Goal: Task Accomplishment & Management: Complete application form

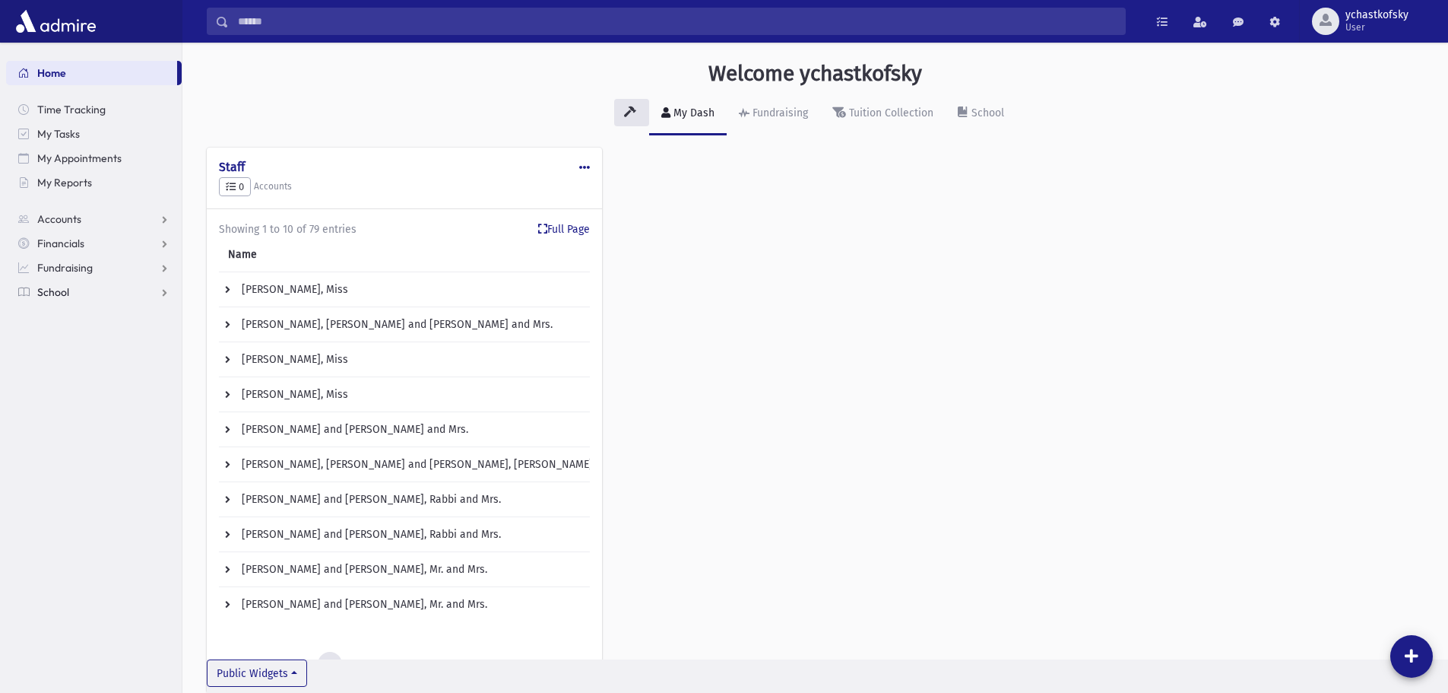
click at [78, 291] on link "School" at bounding box center [94, 292] width 176 height 24
click at [80, 339] on span "Attendance" at bounding box center [74, 341] width 56 height 14
click at [78, 460] on span "Infractions" at bounding box center [72, 462] width 52 height 14
click at [72, 488] on span "Entry" at bounding box center [71, 487] width 26 height 14
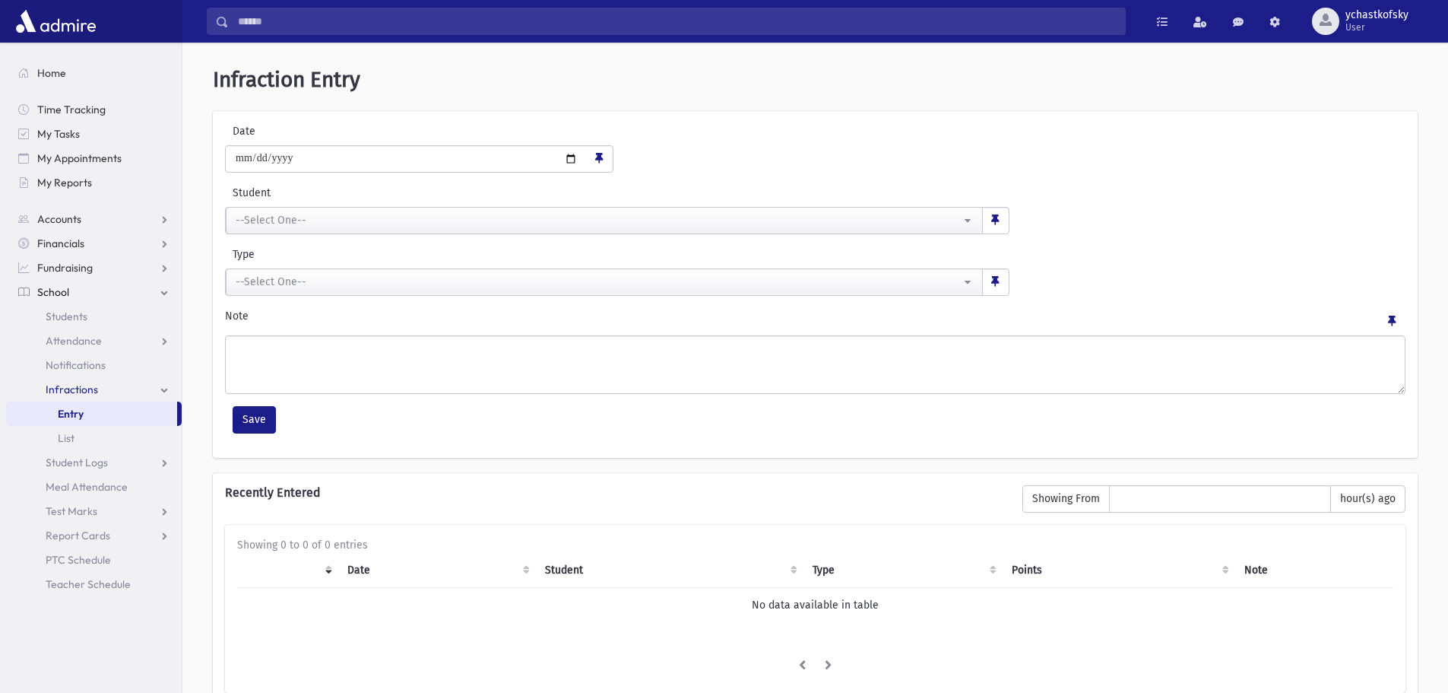
scroll to position [76, 0]
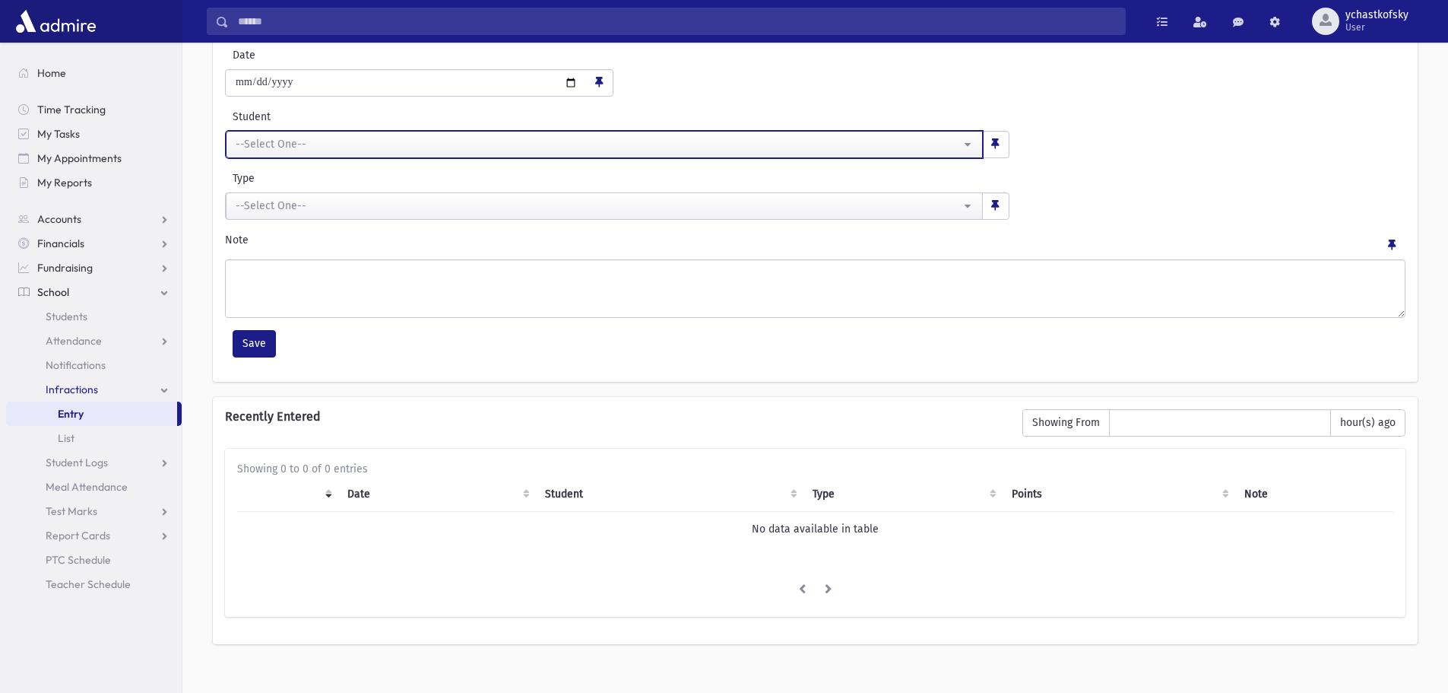
click at [286, 133] on button "--Select One--" at bounding box center [604, 144] width 757 height 27
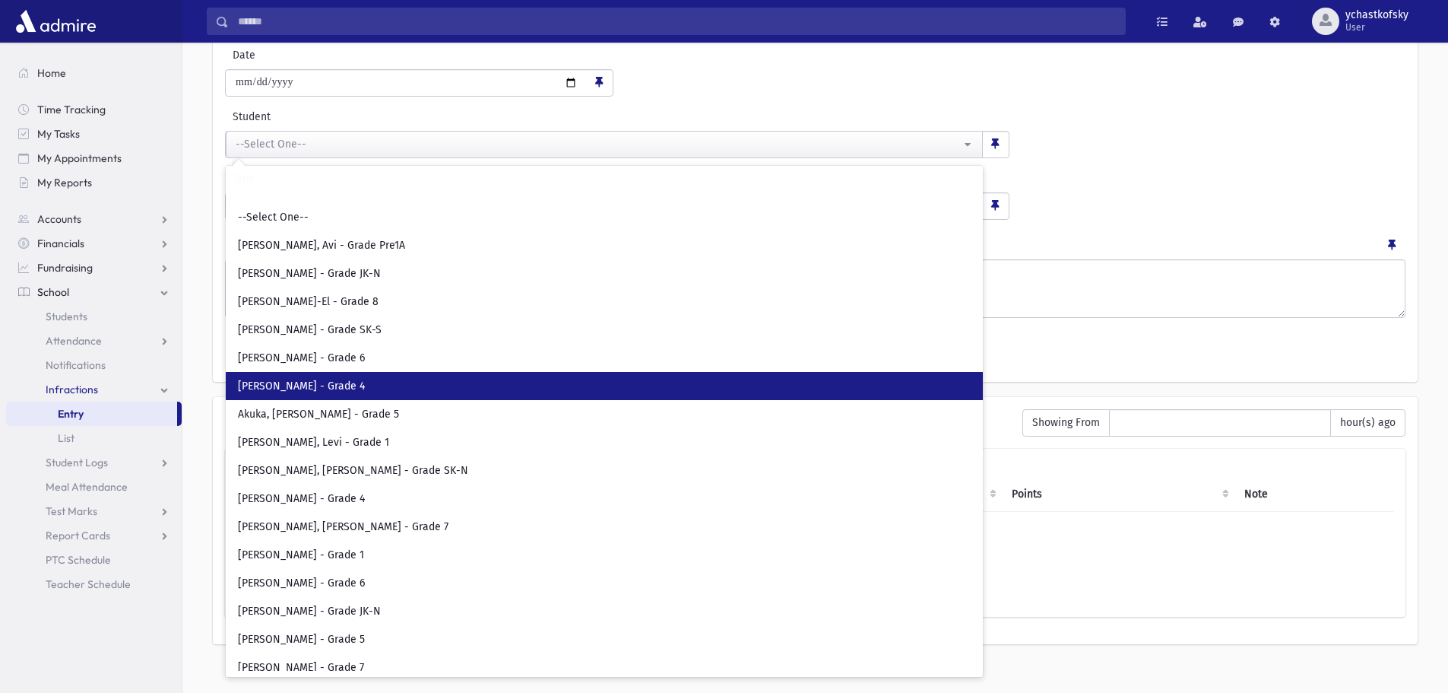
click at [276, 372] on link "[PERSON_NAME] - Grade 4" at bounding box center [604, 386] width 757 height 28
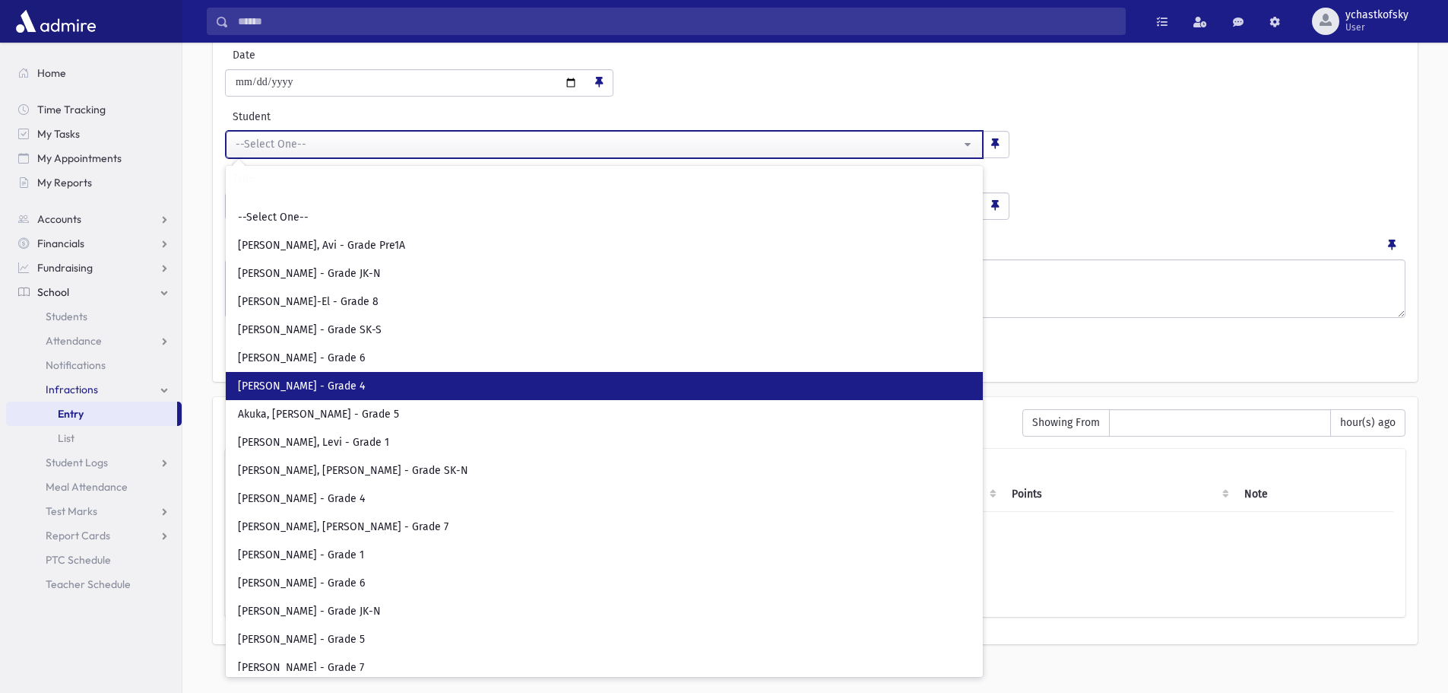
select select "****"
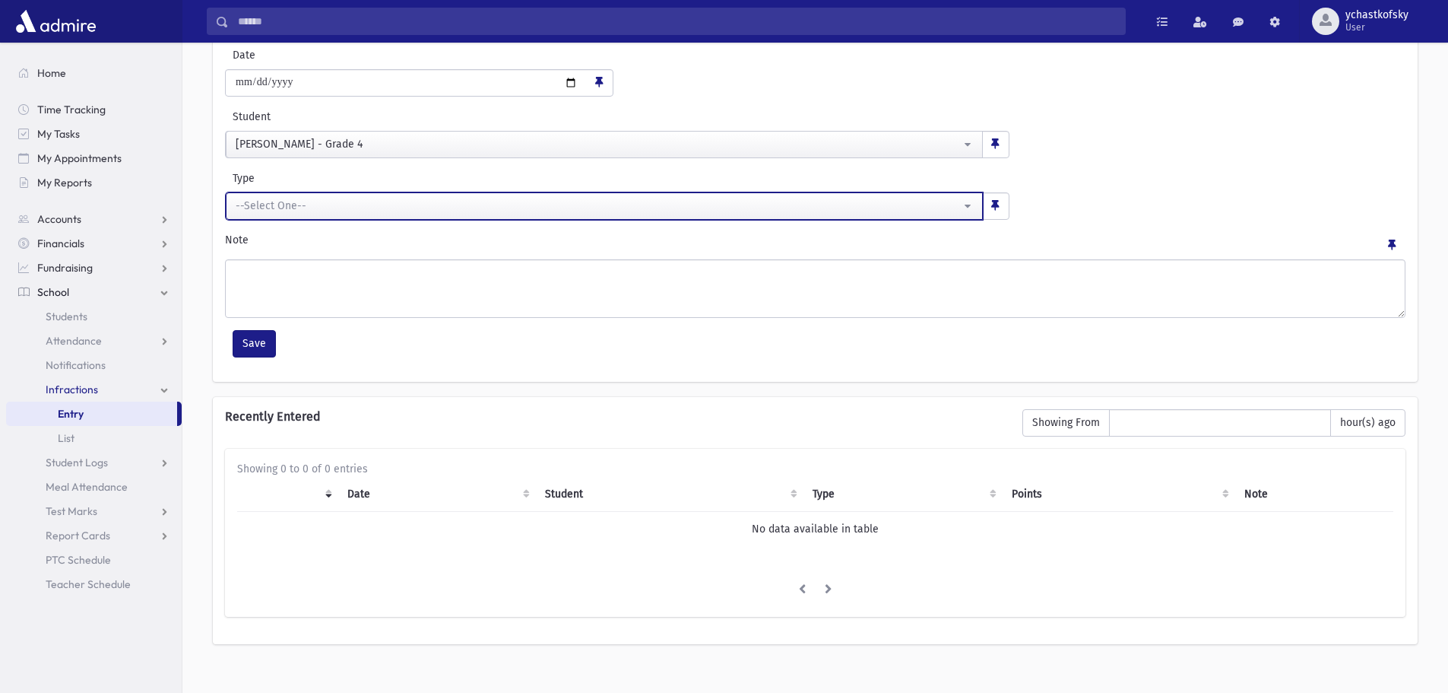
click at [287, 207] on div "--Select One--" at bounding box center [598, 206] width 725 height 16
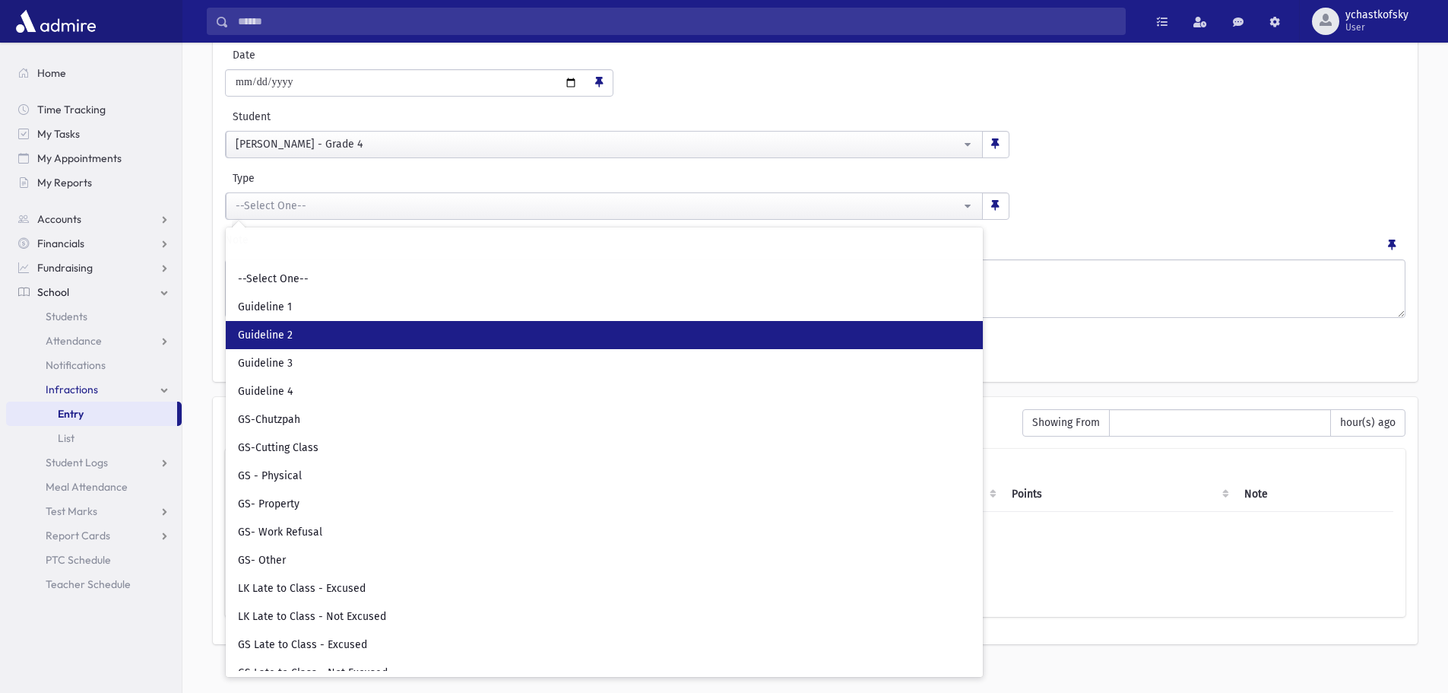
scroll to position [16, 0]
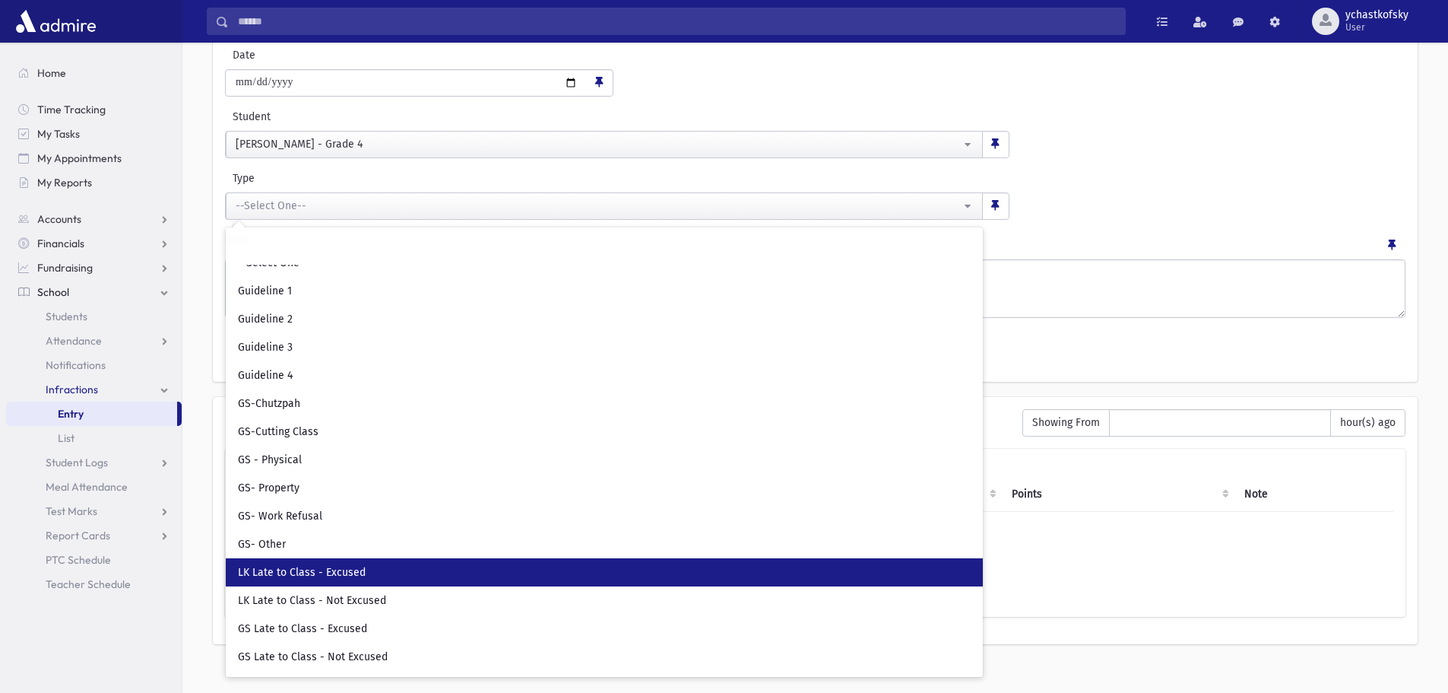
click at [306, 575] on span "LK Late to Class - Excused" at bounding box center [302, 572] width 128 height 15
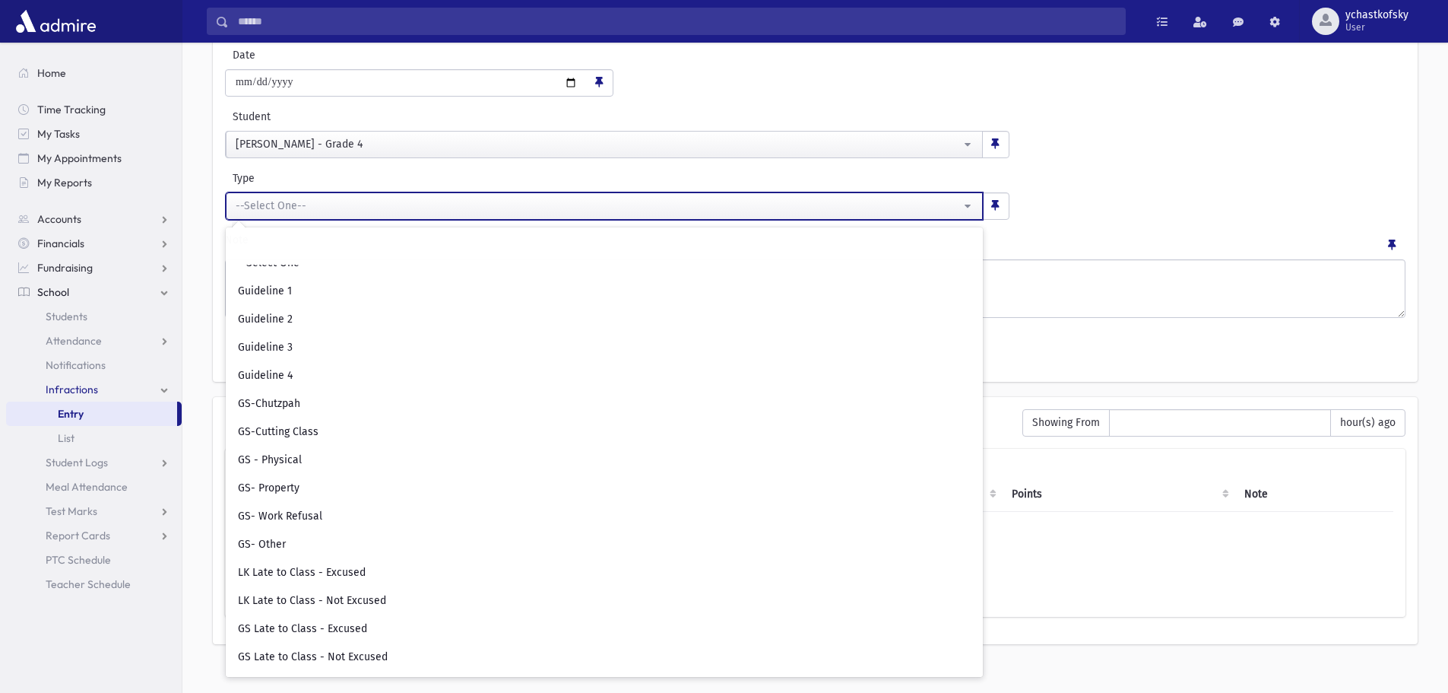
select select "**"
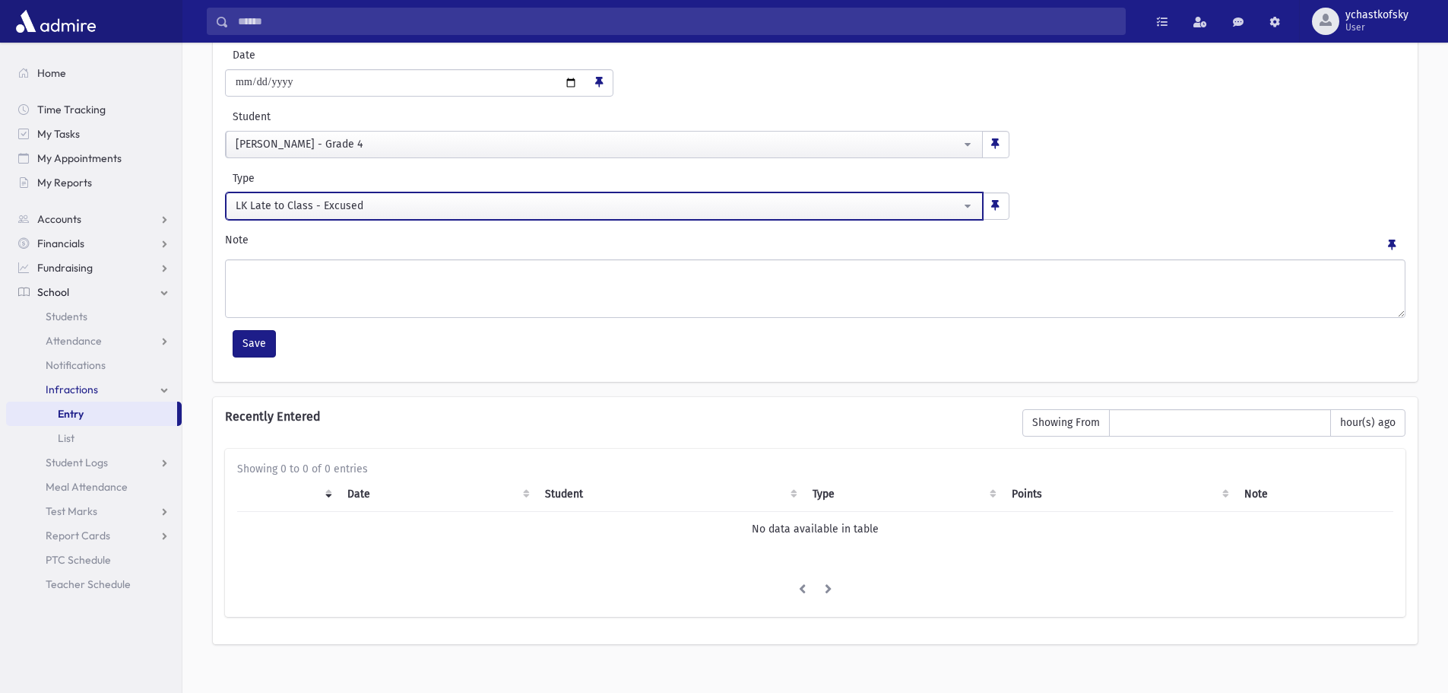
click at [372, 202] on div "LK Late to Class - Excused" at bounding box center [598, 206] width 725 height 16
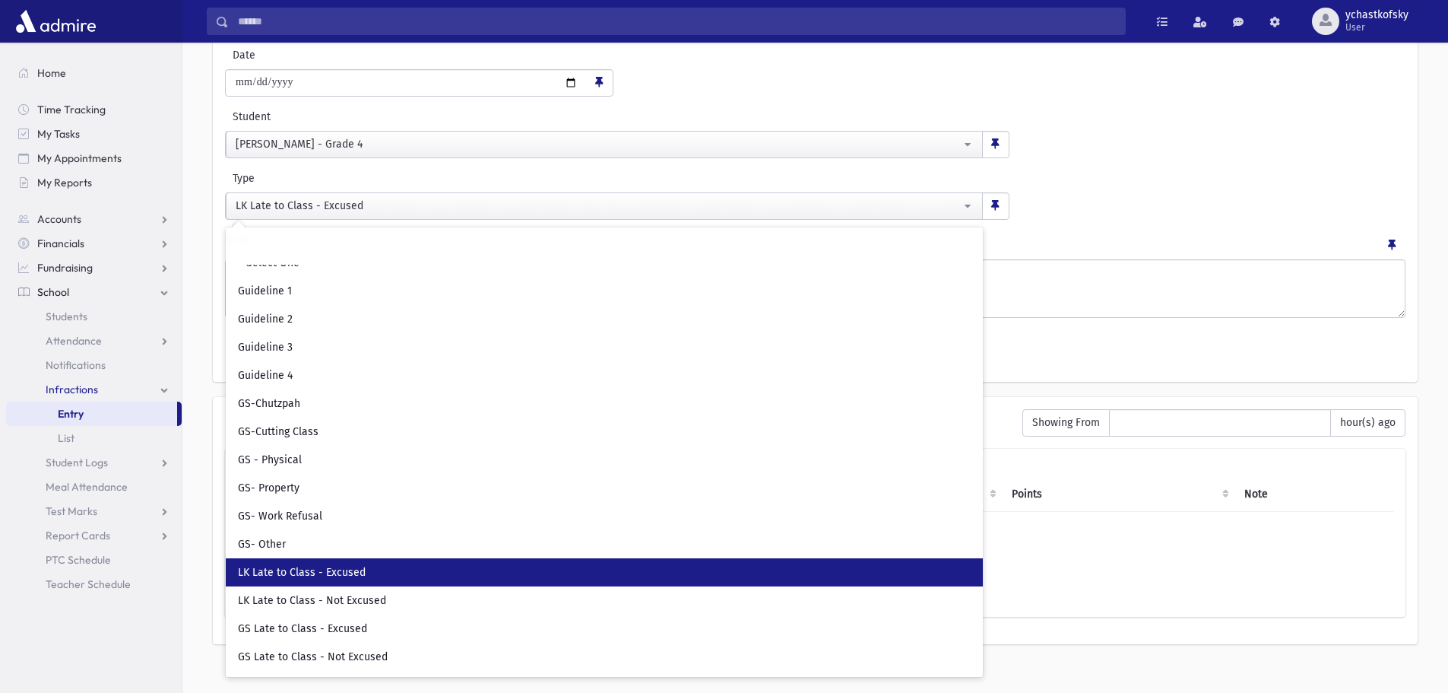
click at [1104, 545] on td "No data available in table" at bounding box center [815, 528] width 1156 height 35
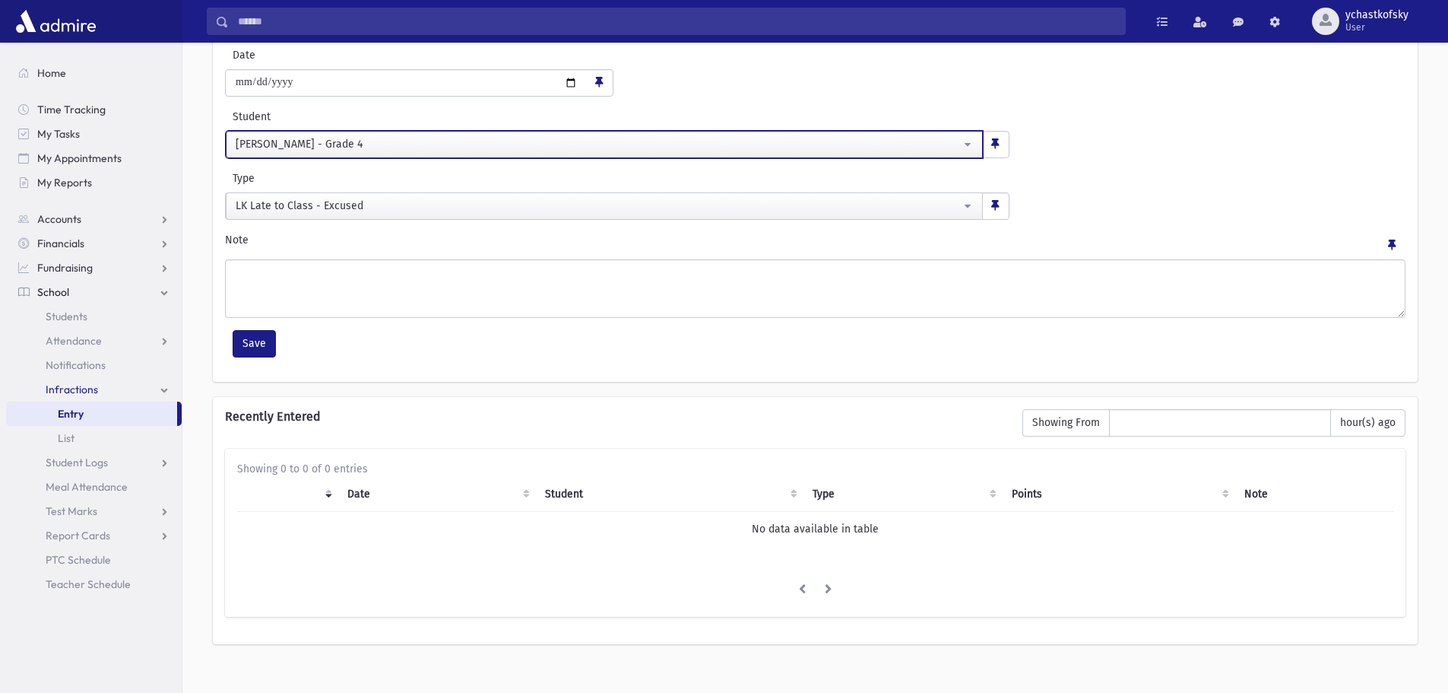
click at [337, 138] on div "Adler, Eliyahu - Grade 4" at bounding box center [598, 144] width 725 height 16
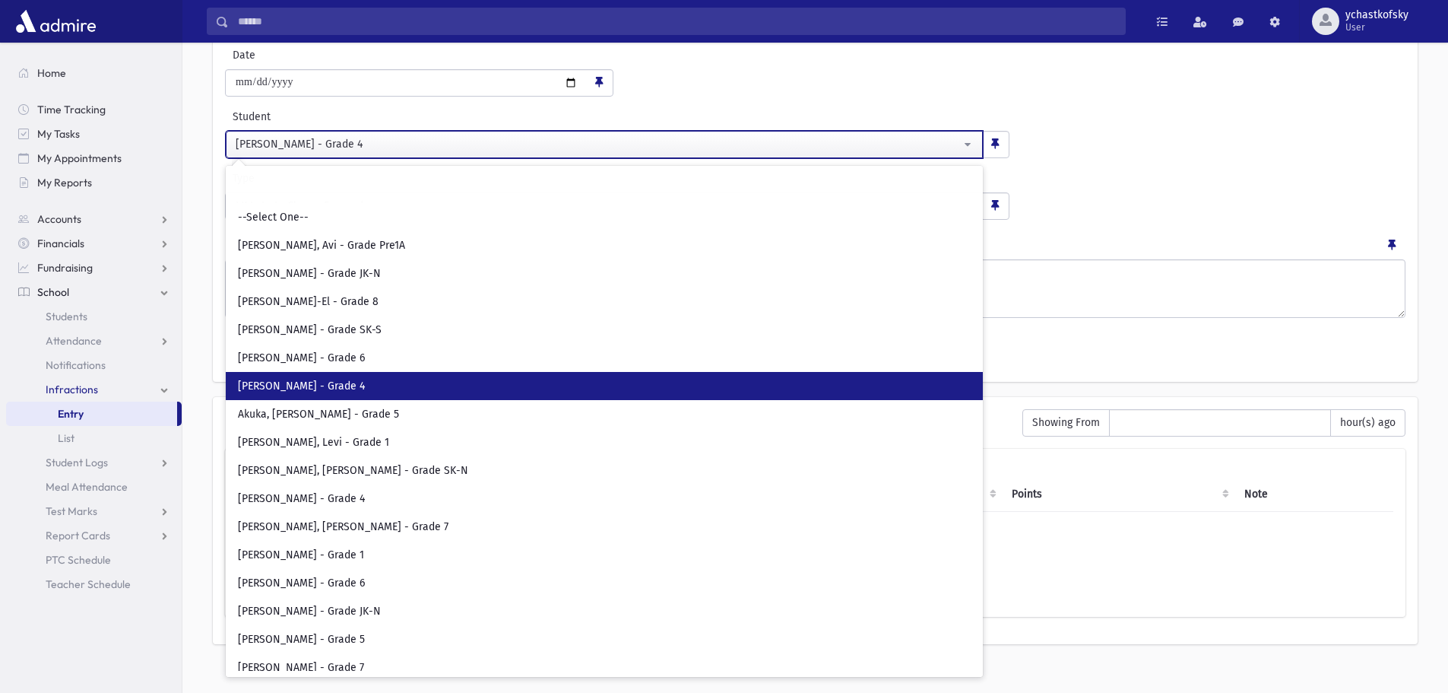
click at [417, 137] on div "Adler, Eliyahu - Grade 4" at bounding box center [598, 144] width 725 height 16
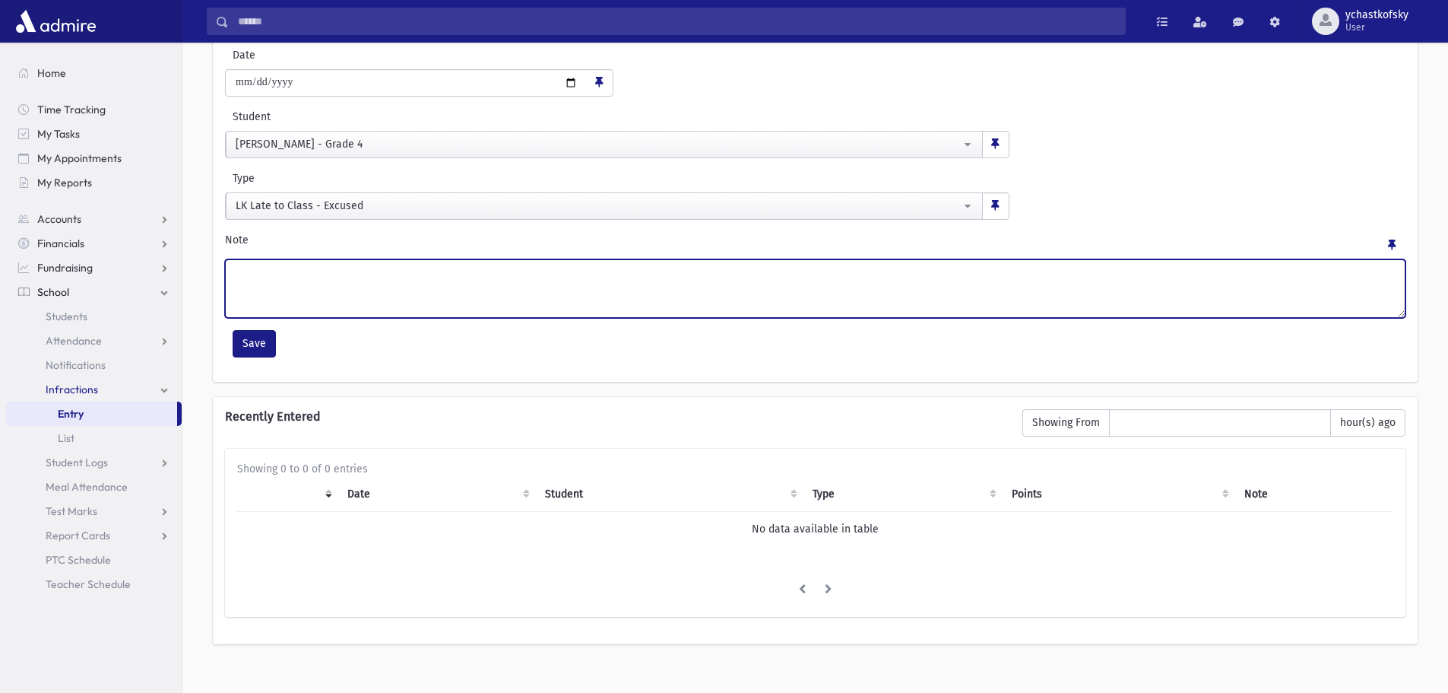
drag, startPoint x: 250, startPoint y: 277, endPoint x: 512, endPoint y: 269, distance: 262.4
click at [512, 269] on textarea "Note" at bounding box center [815, 288] width 1181 height 59
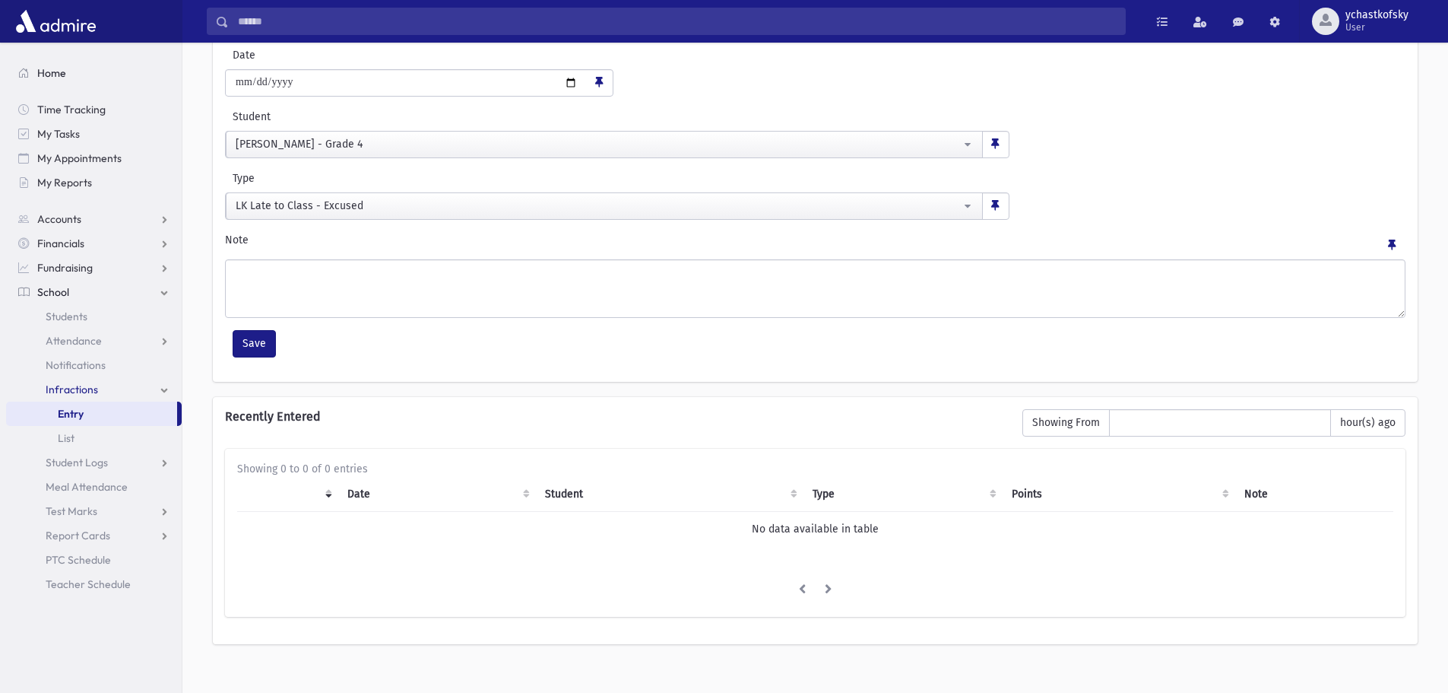
click at [59, 75] on span "Home" at bounding box center [51, 73] width 29 height 14
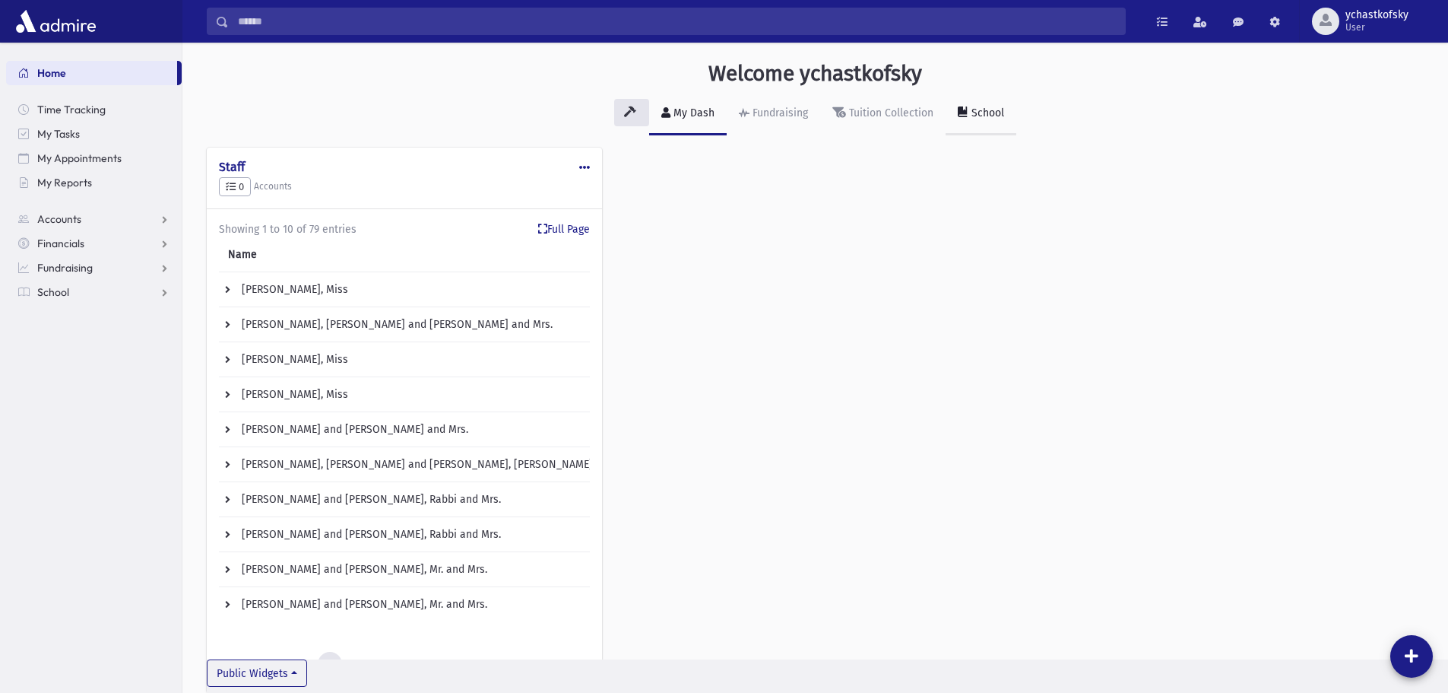
click at [971, 109] on div "School" at bounding box center [986, 112] width 36 height 13
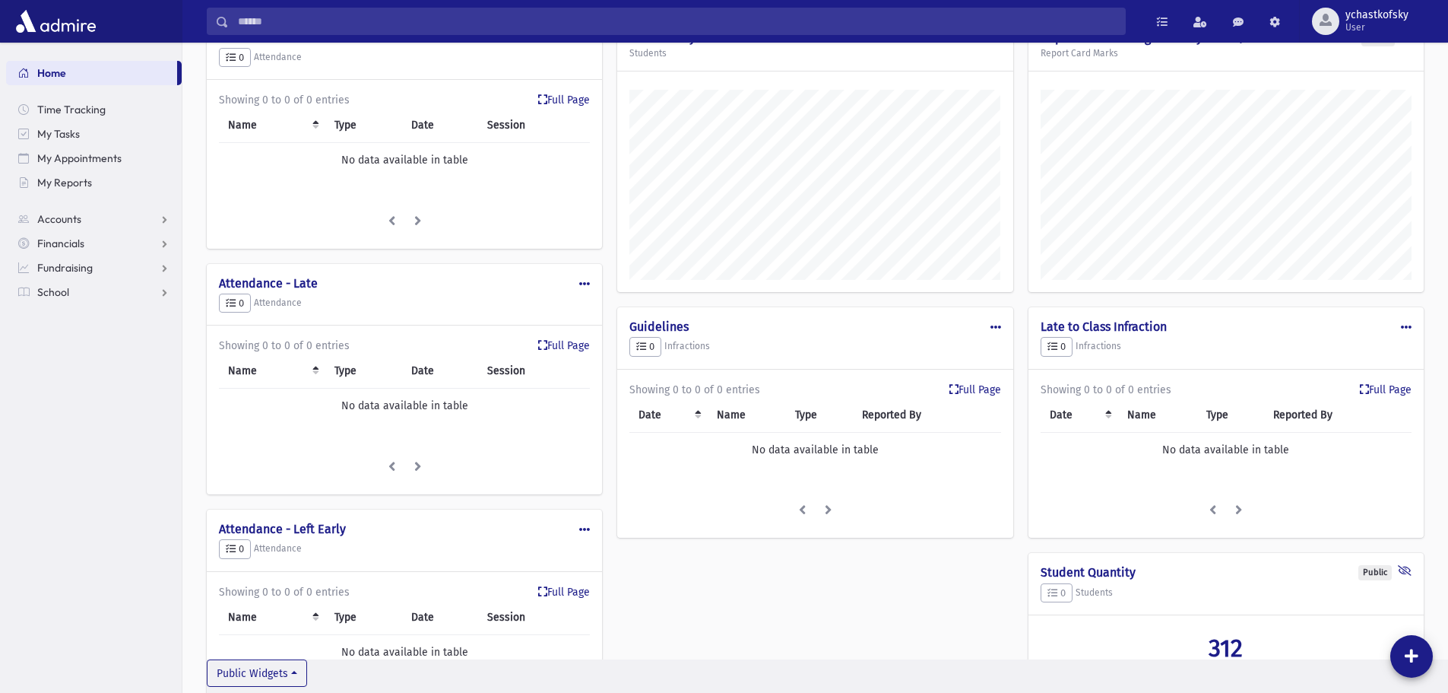
scroll to position [256, 0]
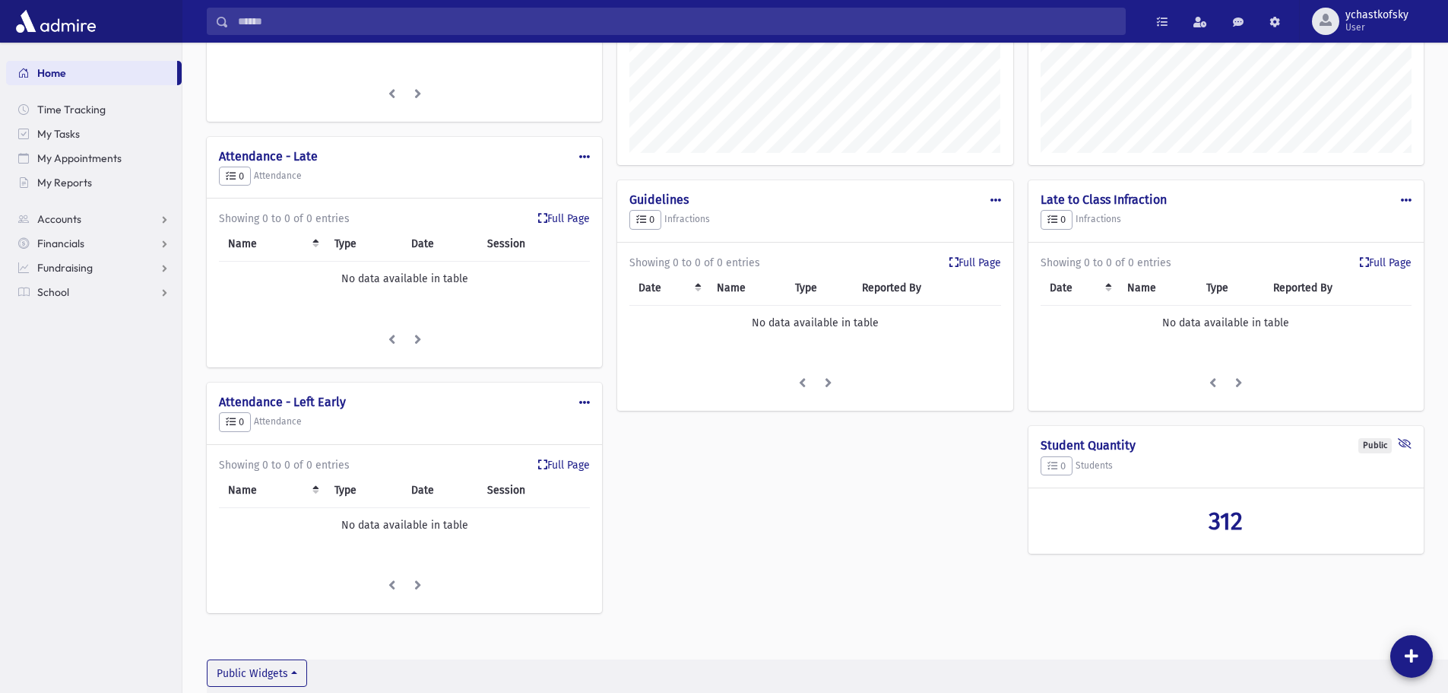
click at [1412, 193] on div "Public Edit Delete Make Public Late to Class Infraction 0 Infractions" at bounding box center [1226, 211] width 395 height 62
click at [1408, 196] on span at bounding box center [1406, 200] width 11 height 11
click at [1336, 229] on button "Edit" at bounding box center [1351, 234] width 122 height 28
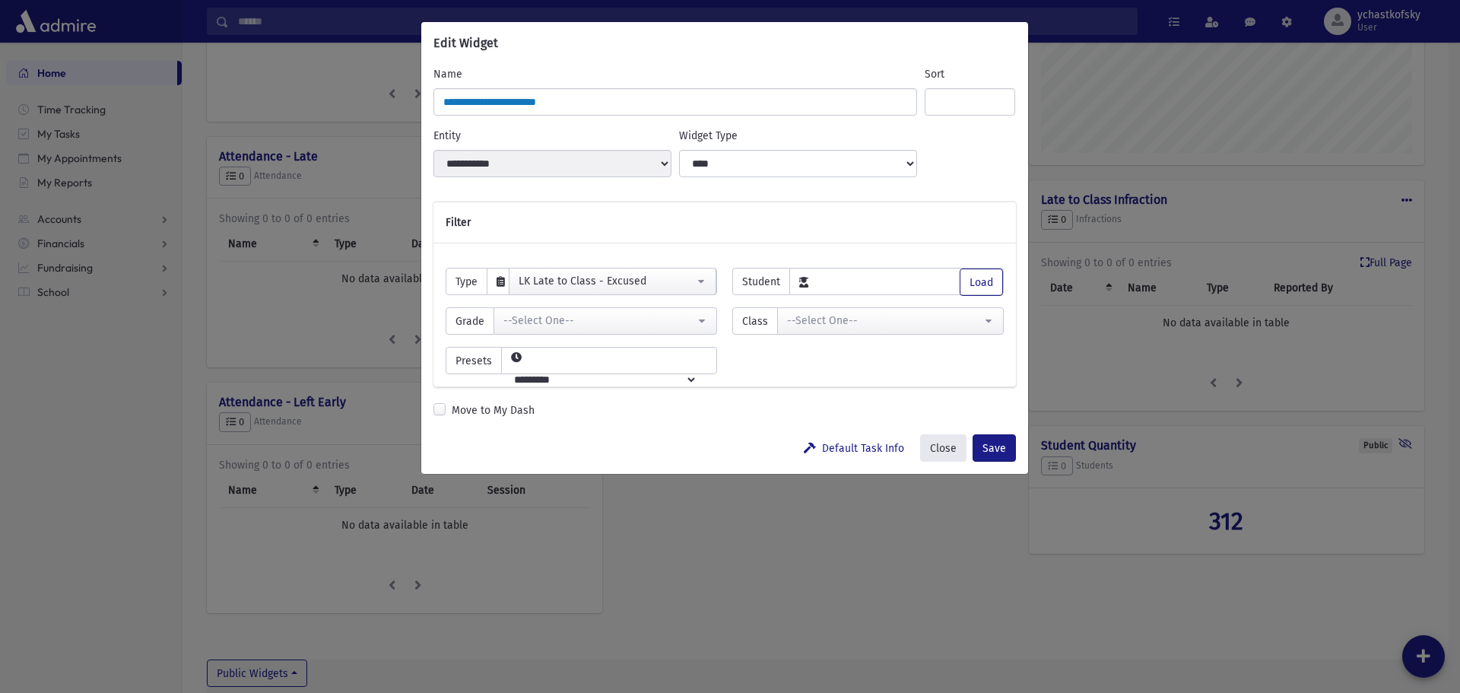
drag, startPoint x: 935, startPoint y: 441, endPoint x: 653, endPoint y: 422, distance: 282.7
click at [936, 441] on button "Close" at bounding box center [943, 447] width 46 height 27
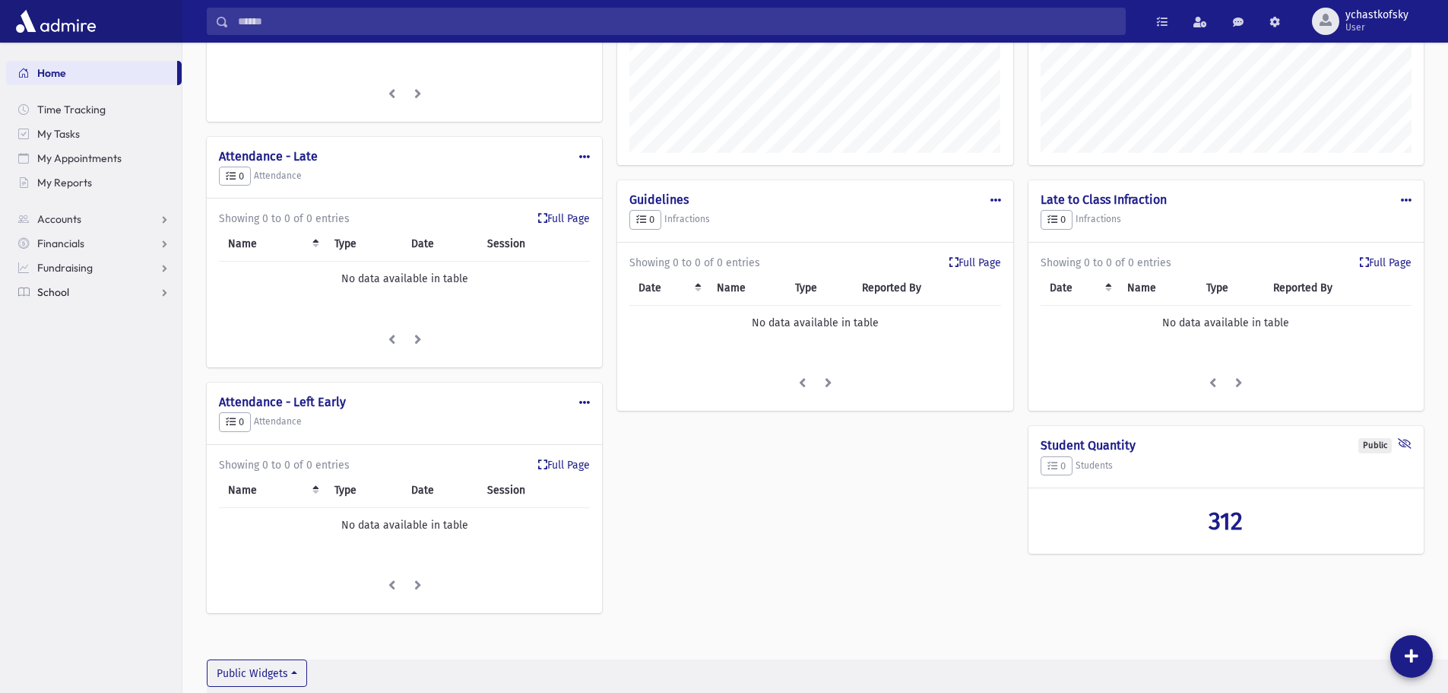
scroll to position [759281, 758921]
click at [48, 286] on span "School" at bounding box center [53, 292] width 32 height 14
click at [78, 333] on link "Attendance" at bounding box center [94, 340] width 176 height 24
click at [68, 458] on span "Infractions" at bounding box center [72, 462] width 52 height 14
click at [81, 490] on span "Entry" at bounding box center [71, 487] width 26 height 14
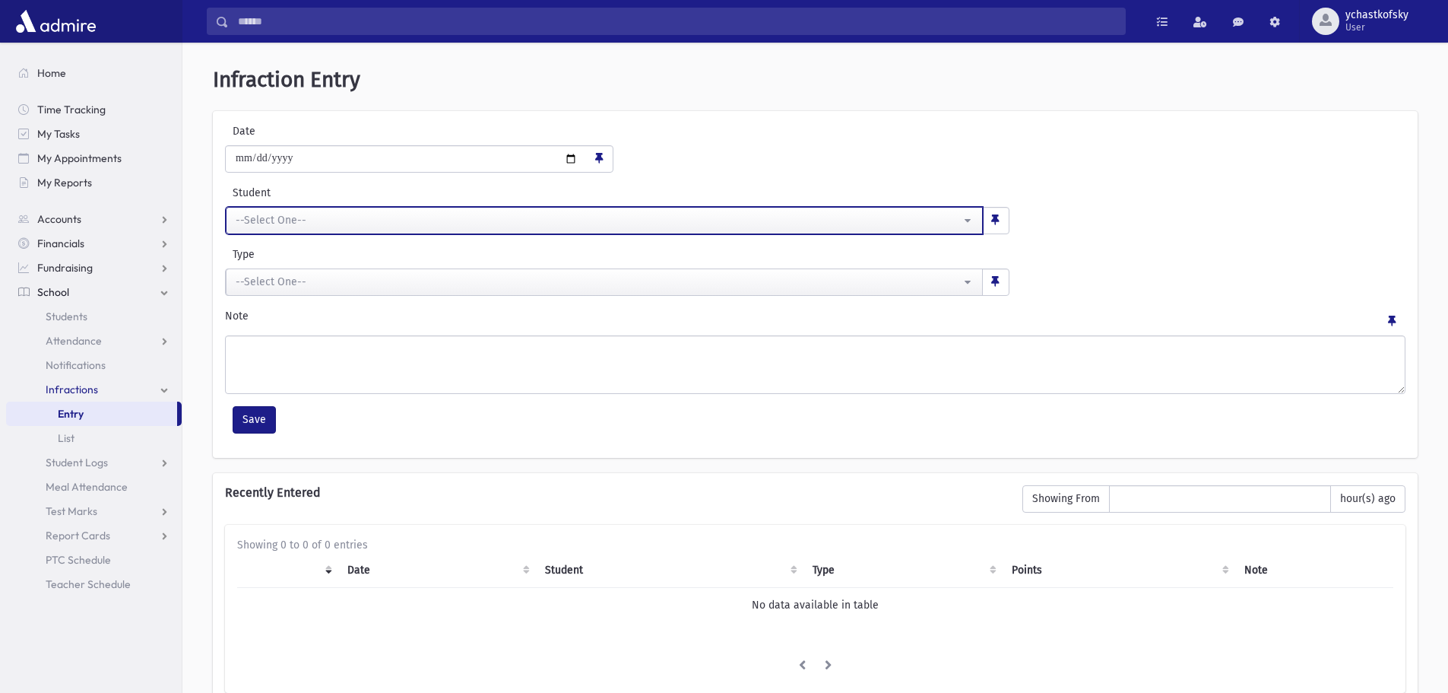
drag, startPoint x: 342, startPoint y: 218, endPoint x: 329, endPoint y: 242, distance: 26.9
click at [341, 218] on div "--Select One--" at bounding box center [598, 220] width 725 height 16
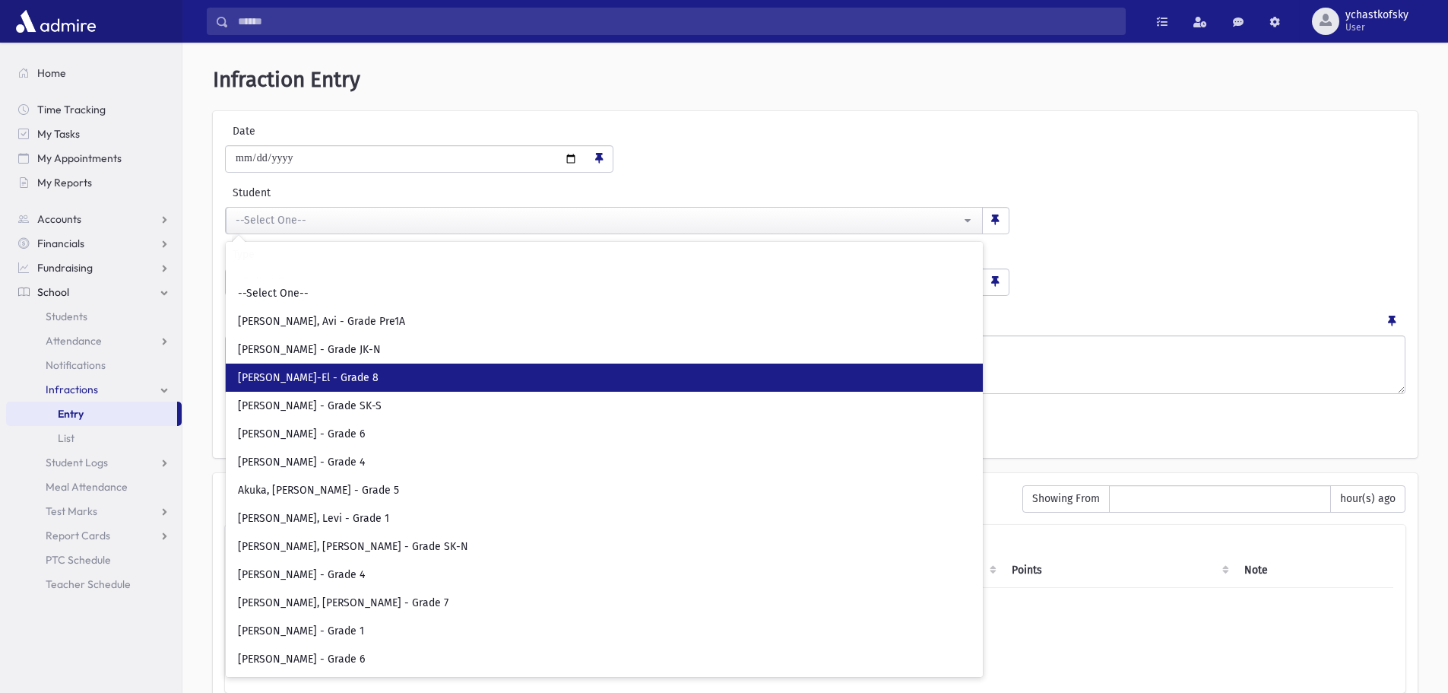
click at [300, 380] on span "[PERSON_NAME]-El - Grade 8" at bounding box center [308, 377] width 141 height 15
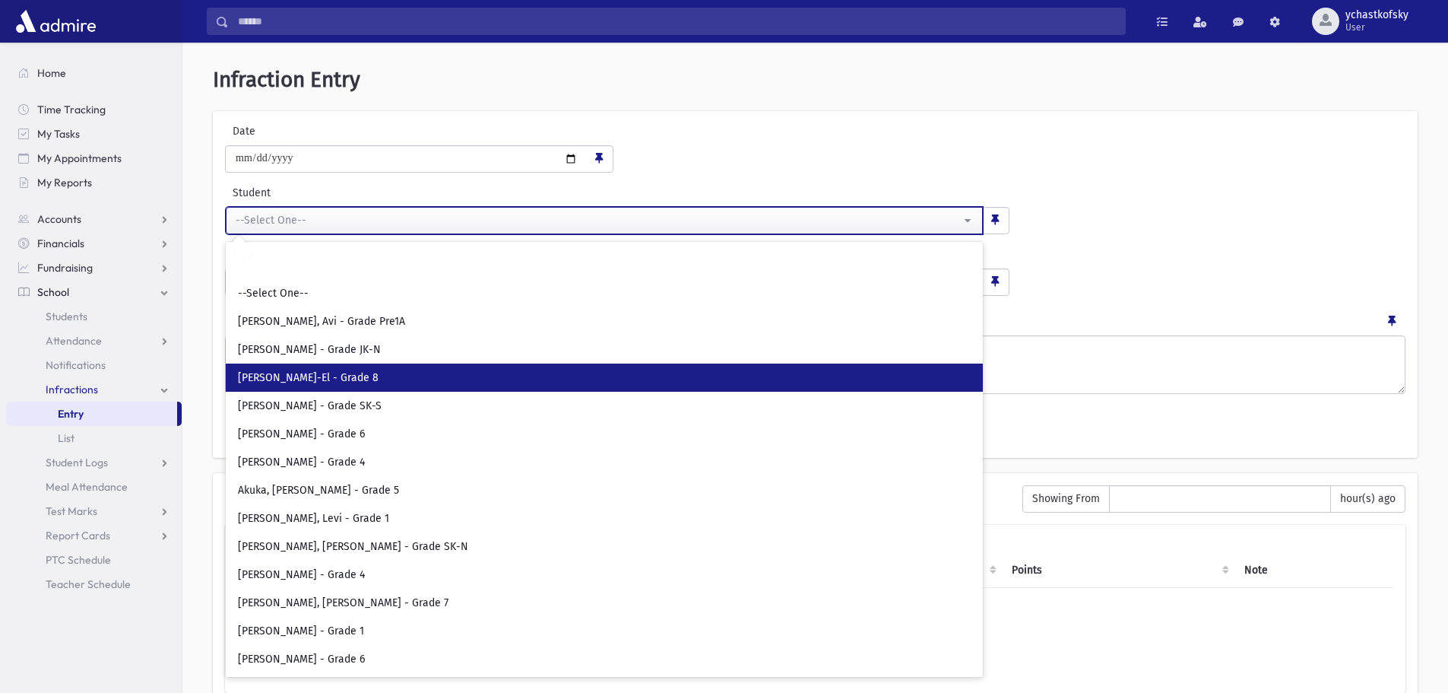
select select "****"
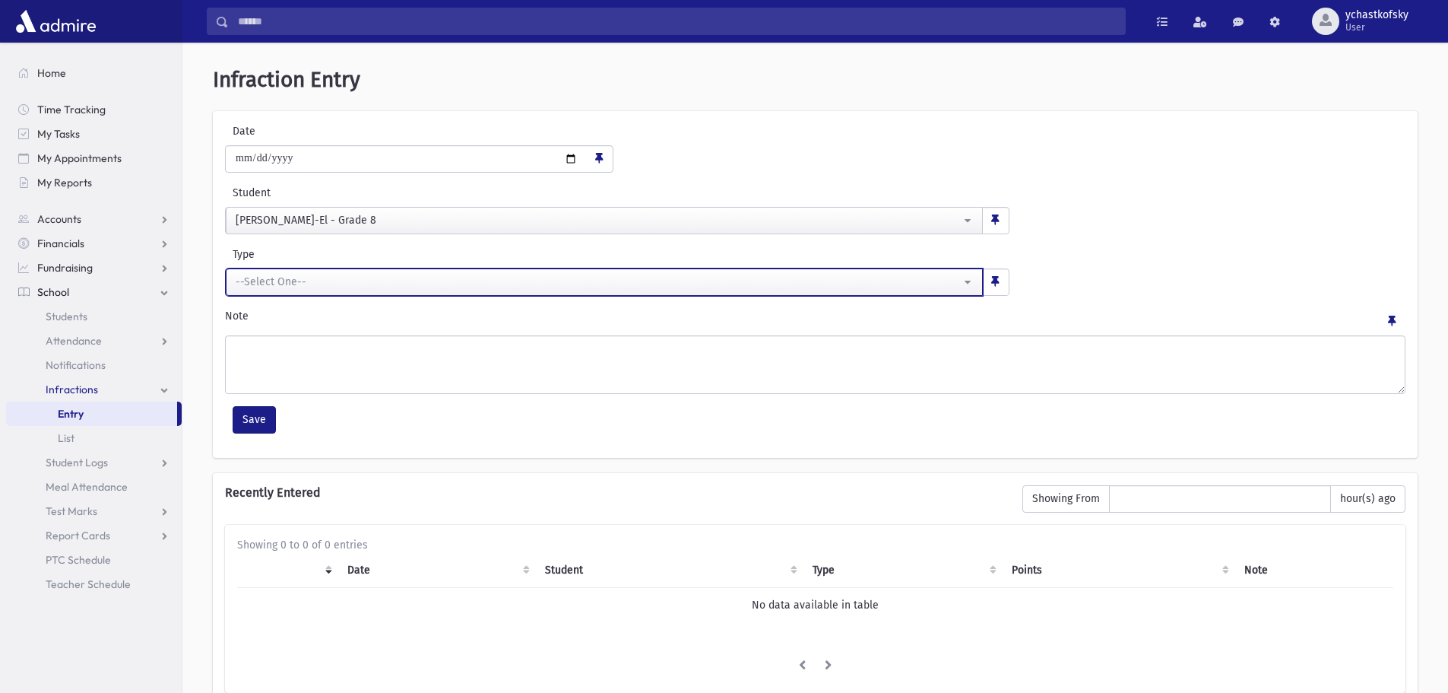
click at [289, 284] on div "--Select One--" at bounding box center [598, 282] width 725 height 16
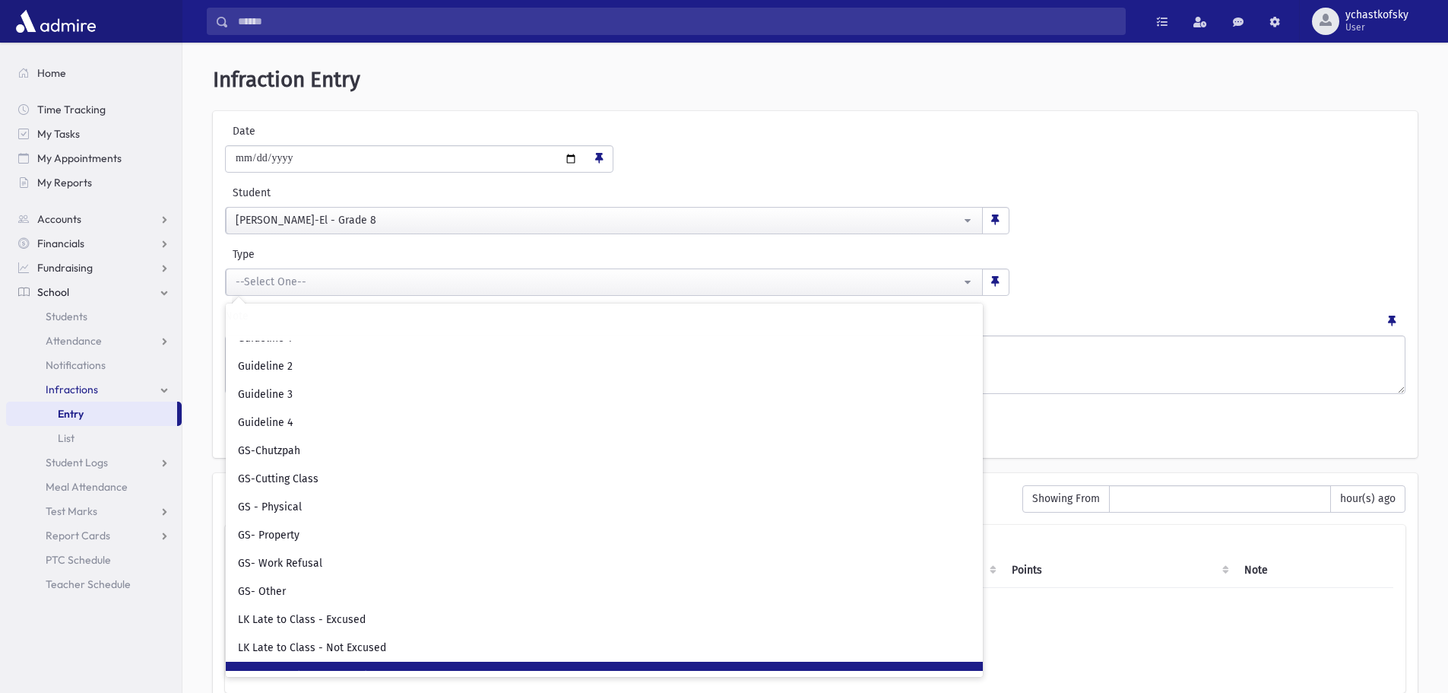
scroll to position [92, 0]
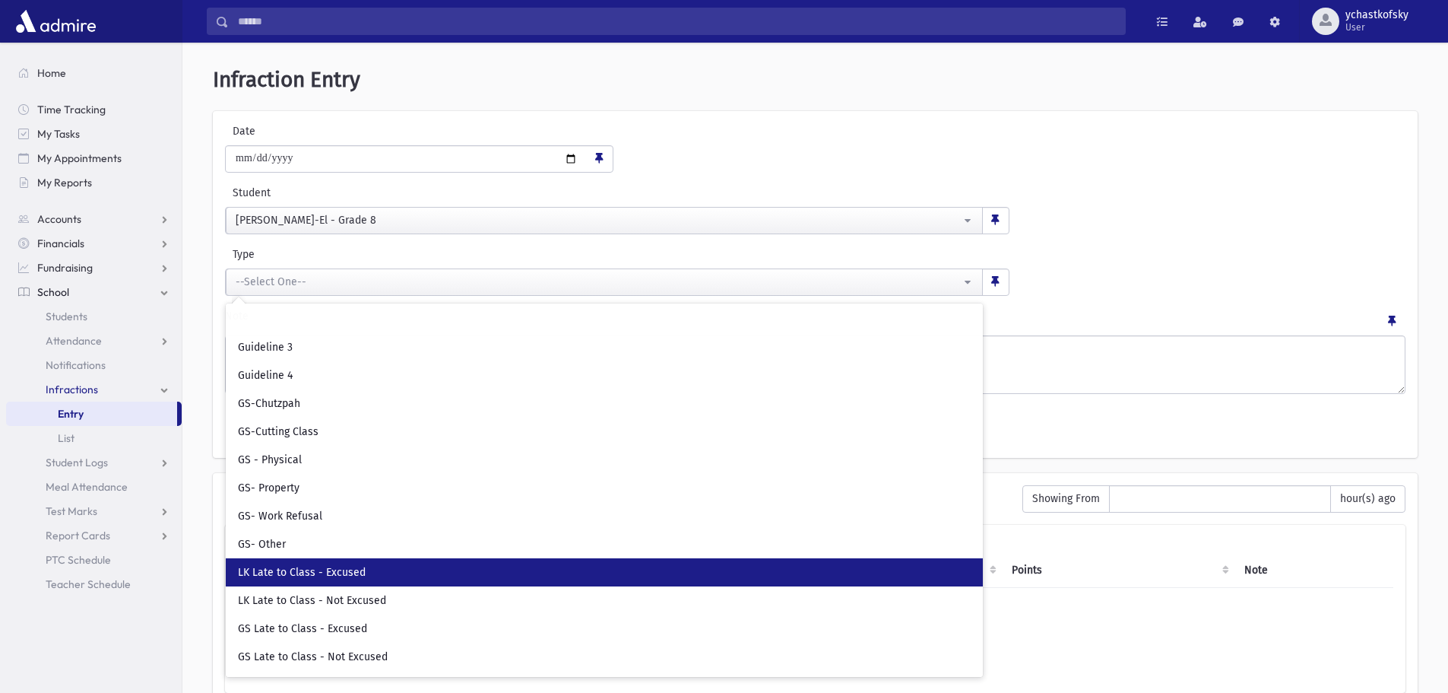
drag, startPoint x: 303, startPoint y: 572, endPoint x: 588, endPoint y: 584, distance: 285.3
click at [304, 572] on span "LK Late to Class - Excused" at bounding box center [302, 572] width 128 height 15
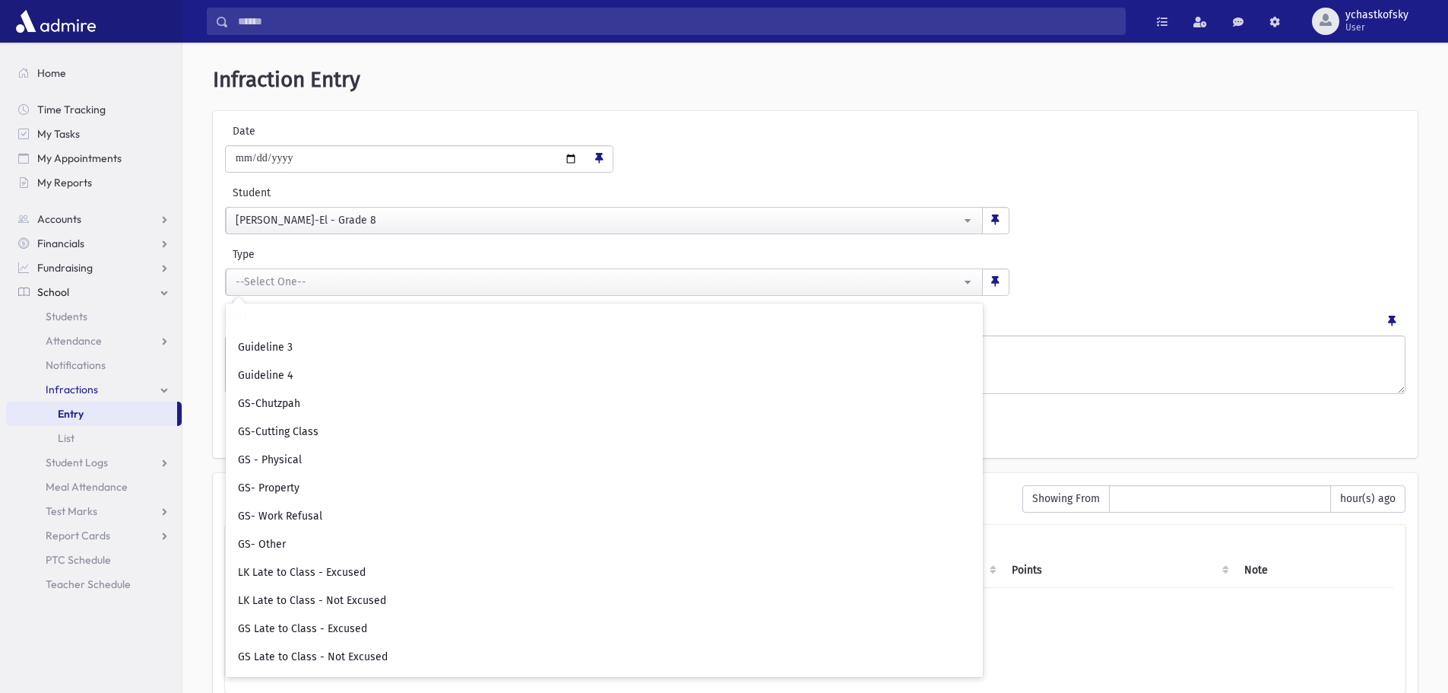
select select "**"
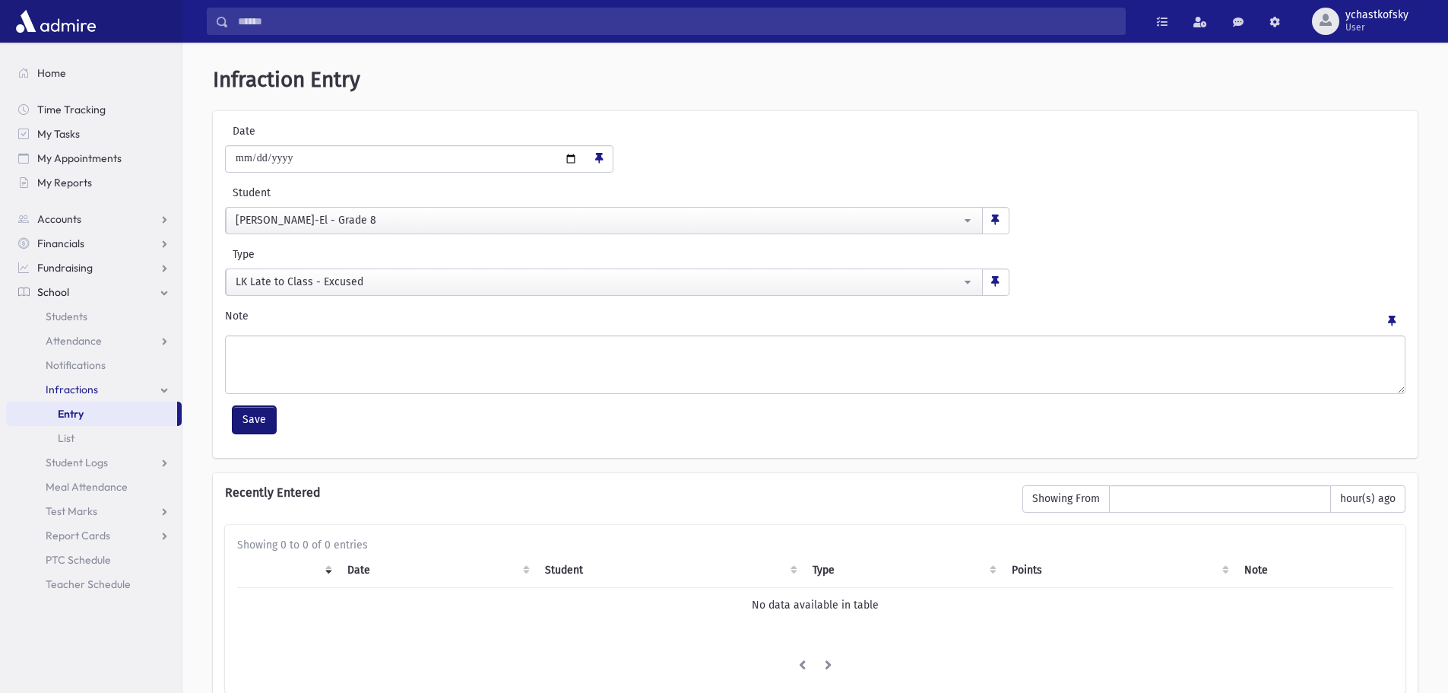
drag, startPoint x: 261, startPoint y: 420, endPoint x: 532, endPoint y: 426, distance: 271.5
click at [261, 419] on button "Save" at bounding box center [254, 419] width 43 height 27
select select
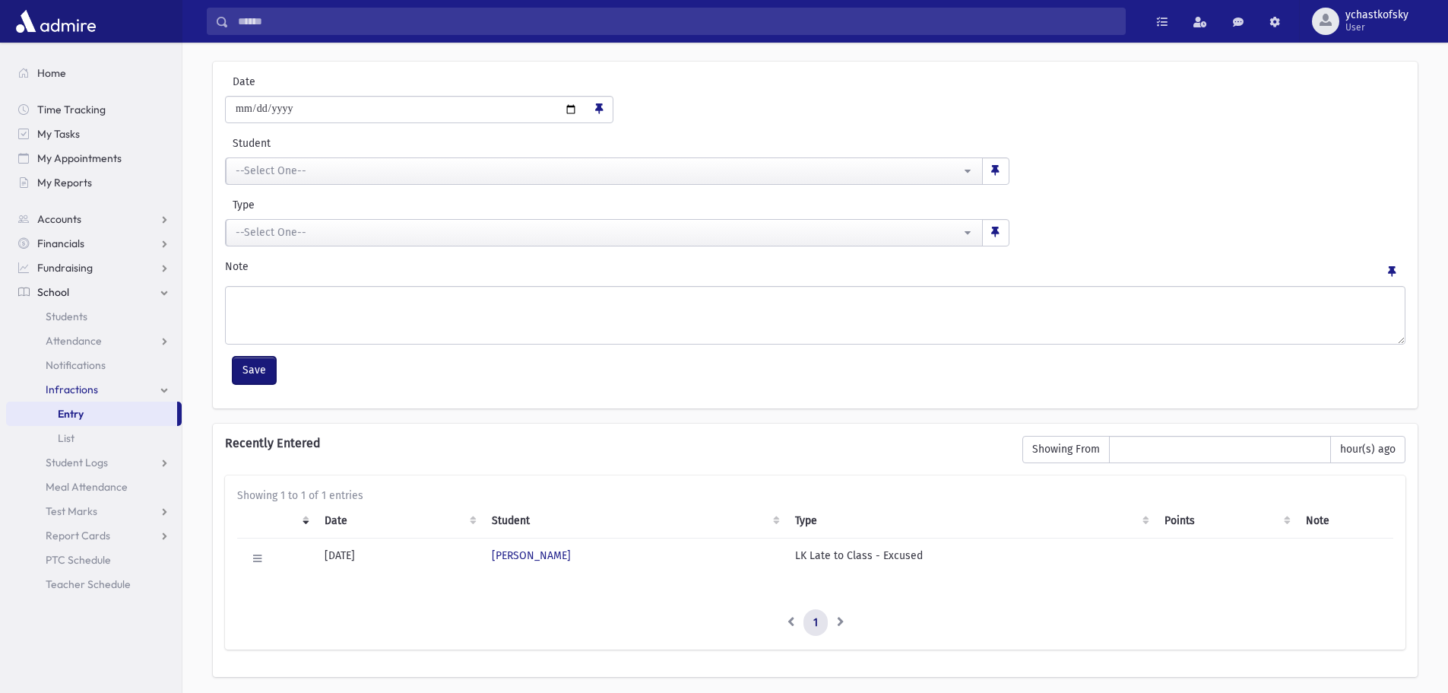
scroll to position [101, 0]
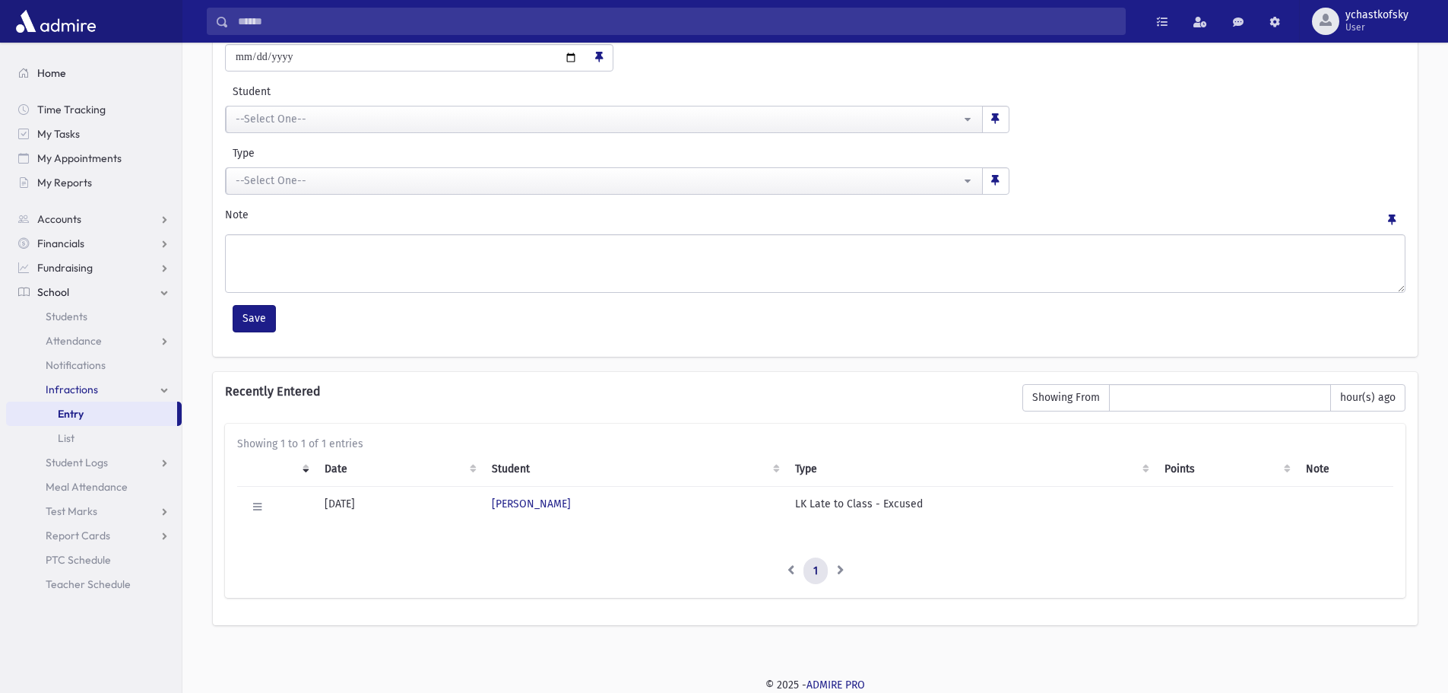
click at [43, 69] on span "Home" at bounding box center [51, 73] width 29 height 14
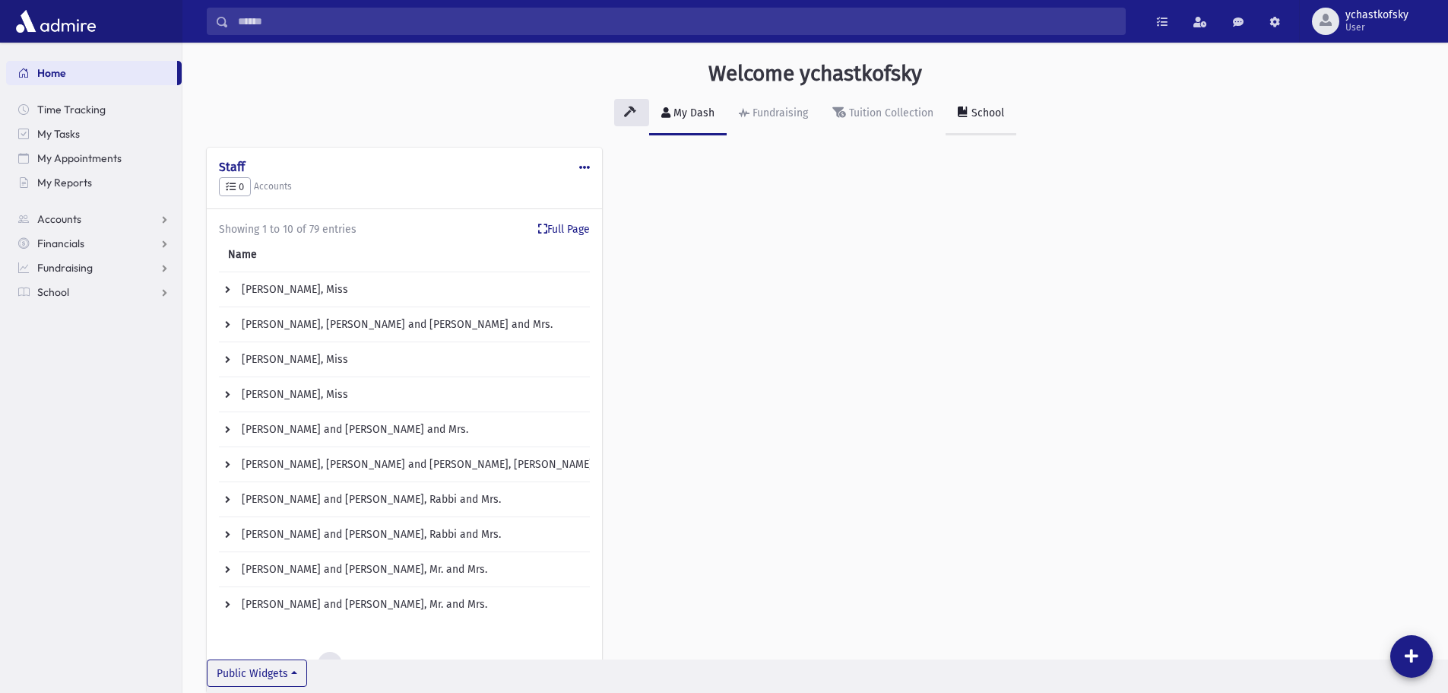
click at [989, 108] on div "School" at bounding box center [986, 112] width 36 height 13
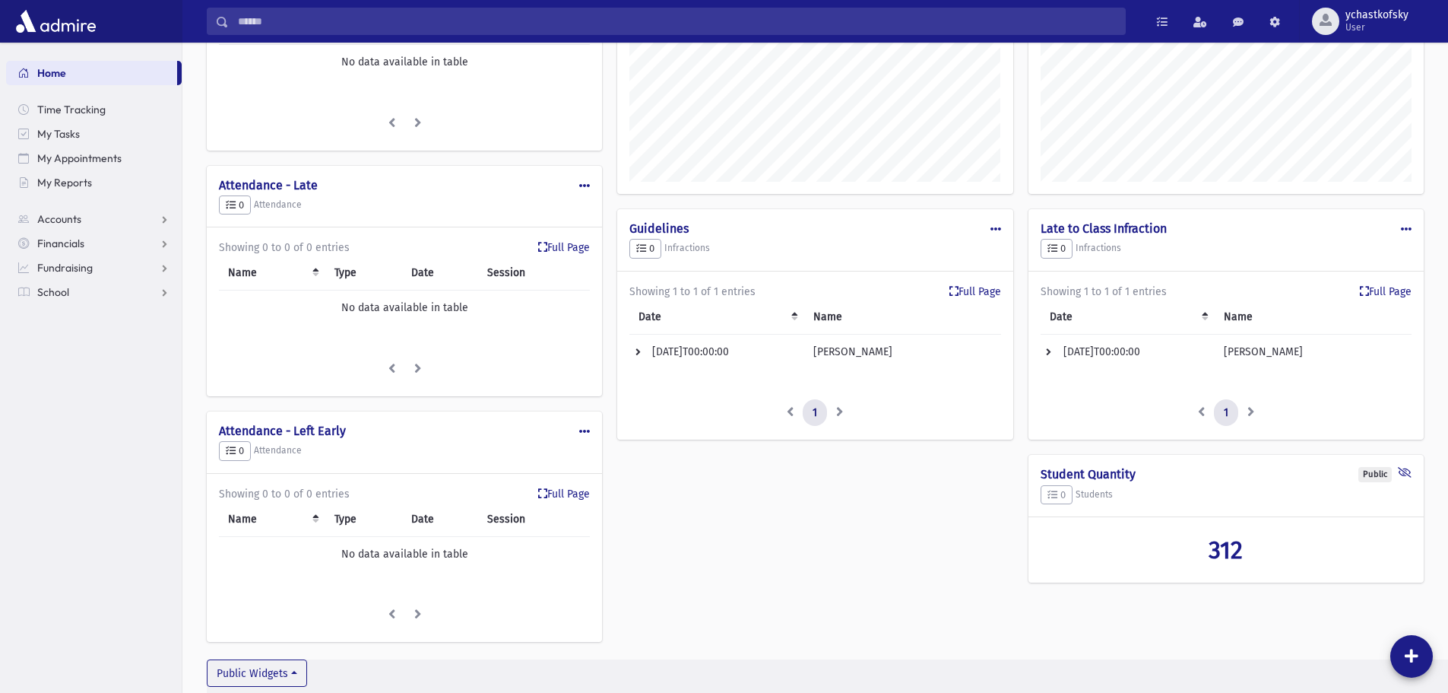
scroll to position [228, 0]
click at [1377, 286] on link "Full Page" at bounding box center [1386, 291] width 52 height 16
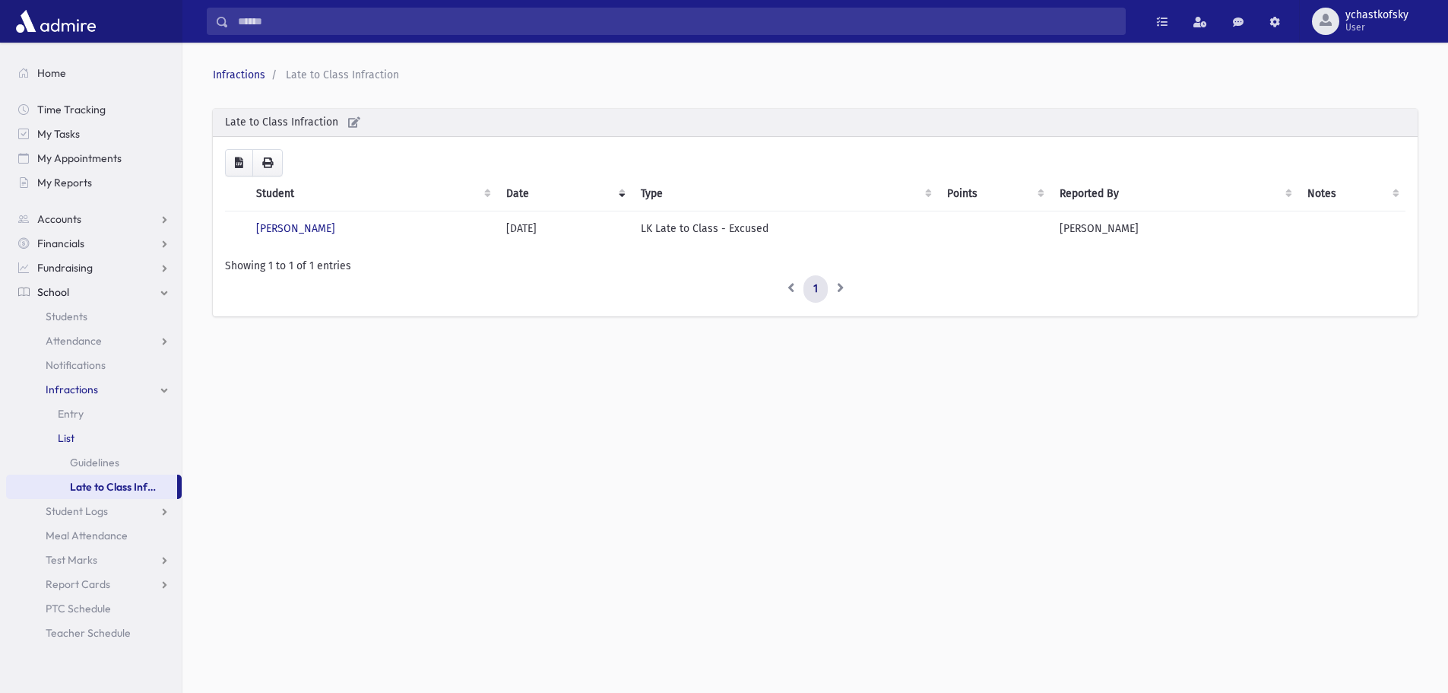
click at [69, 433] on span "List" at bounding box center [66, 438] width 17 height 14
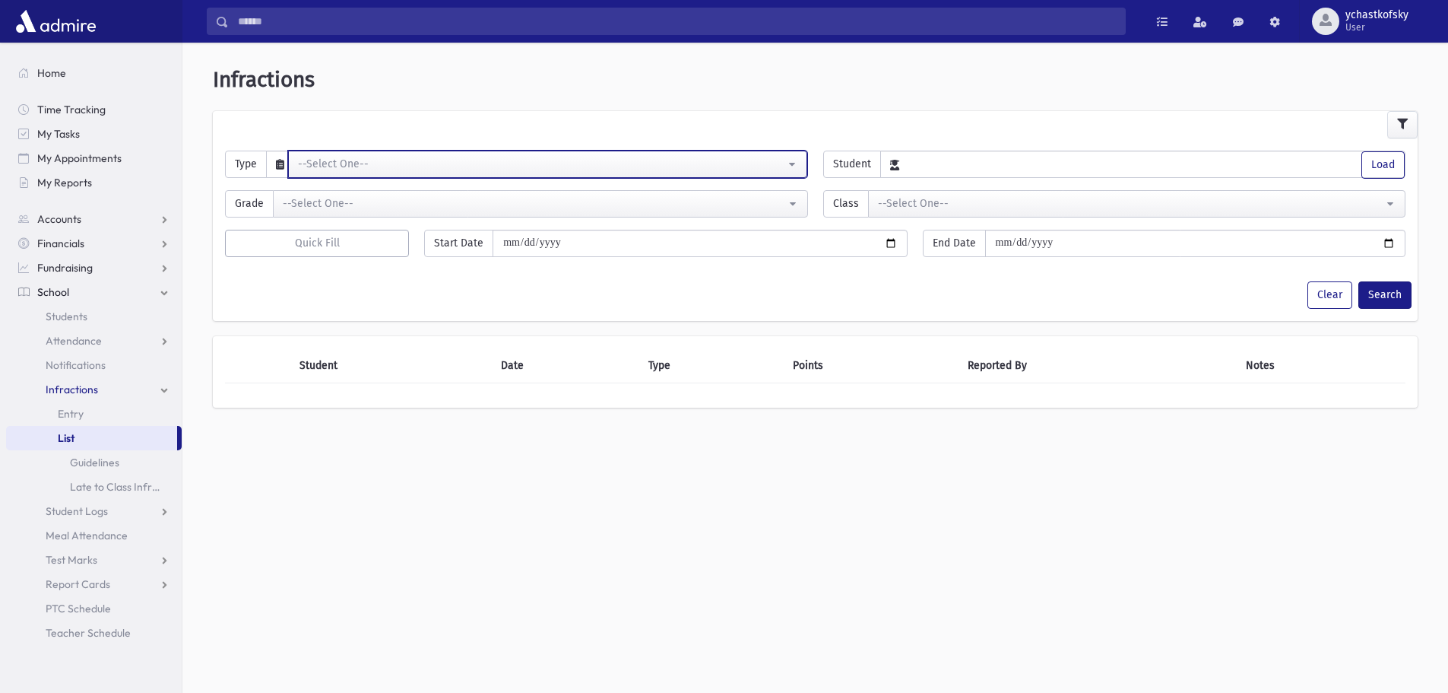
click at [427, 168] on div "--Select One--" at bounding box center [541, 164] width 487 height 16
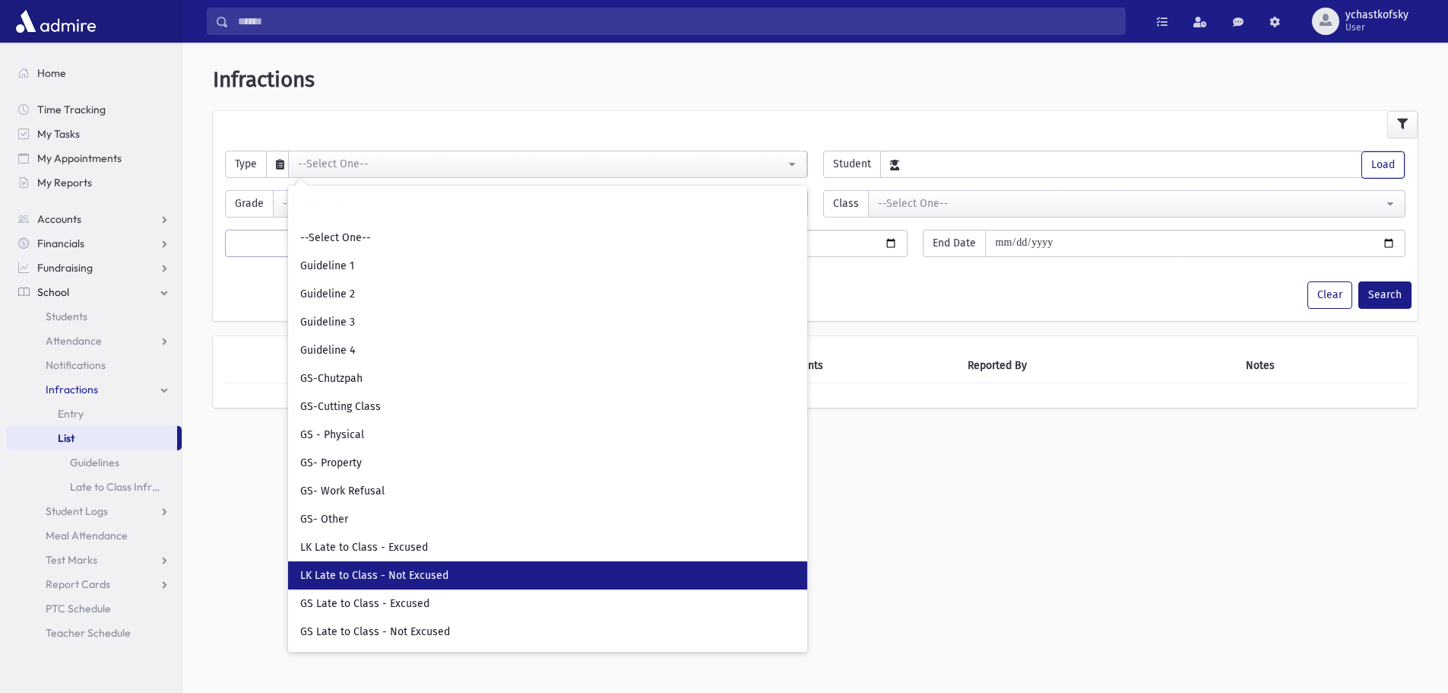
drag, startPoint x: 323, startPoint y: 572, endPoint x: 334, endPoint y: 569, distance: 11.1
click at [324, 572] on span "LK Late to Class - Not Excused" at bounding box center [374, 575] width 148 height 15
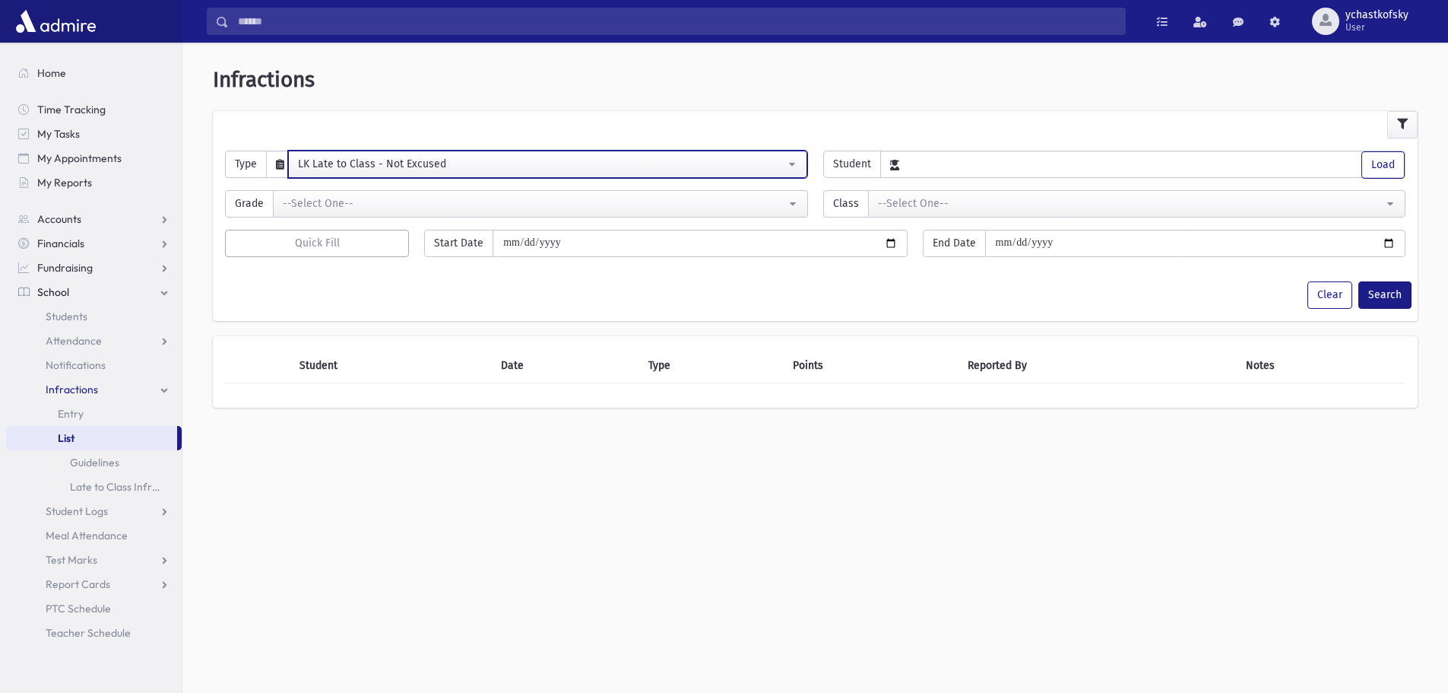
click at [621, 161] on div "LK Late to Class - Not Excused" at bounding box center [541, 164] width 487 height 16
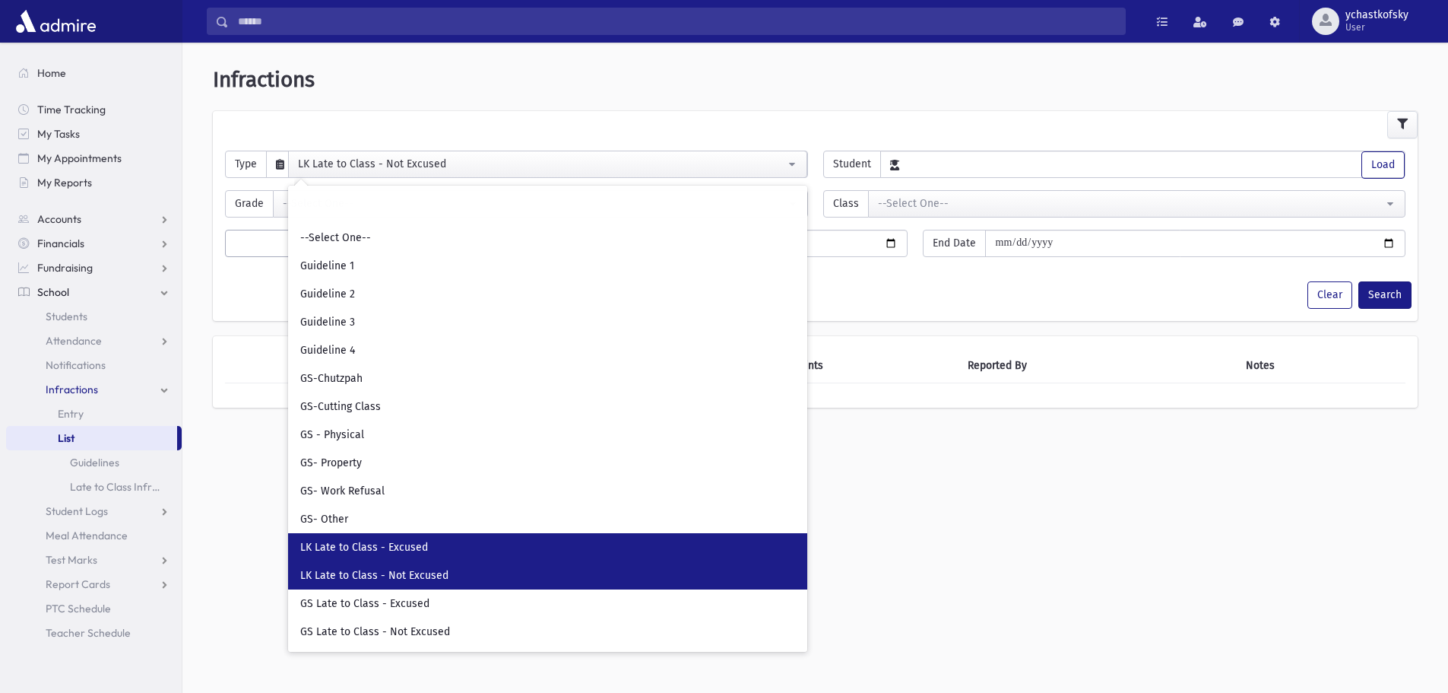
drag, startPoint x: 416, startPoint y: 544, endPoint x: 490, endPoint y: 514, distance: 79.8
click at [416, 544] on span "LK Late to Class - Excused" at bounding box center [364, 547] width 128 height 15
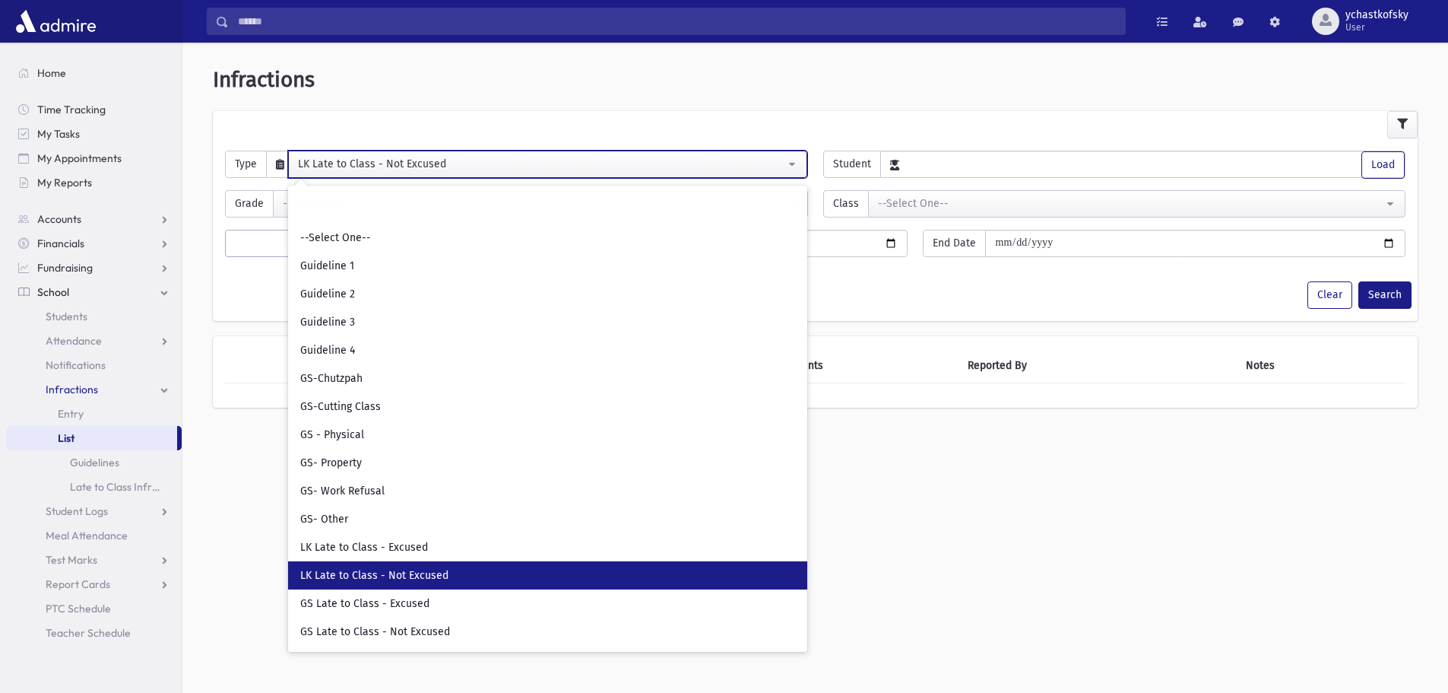
select select "**"
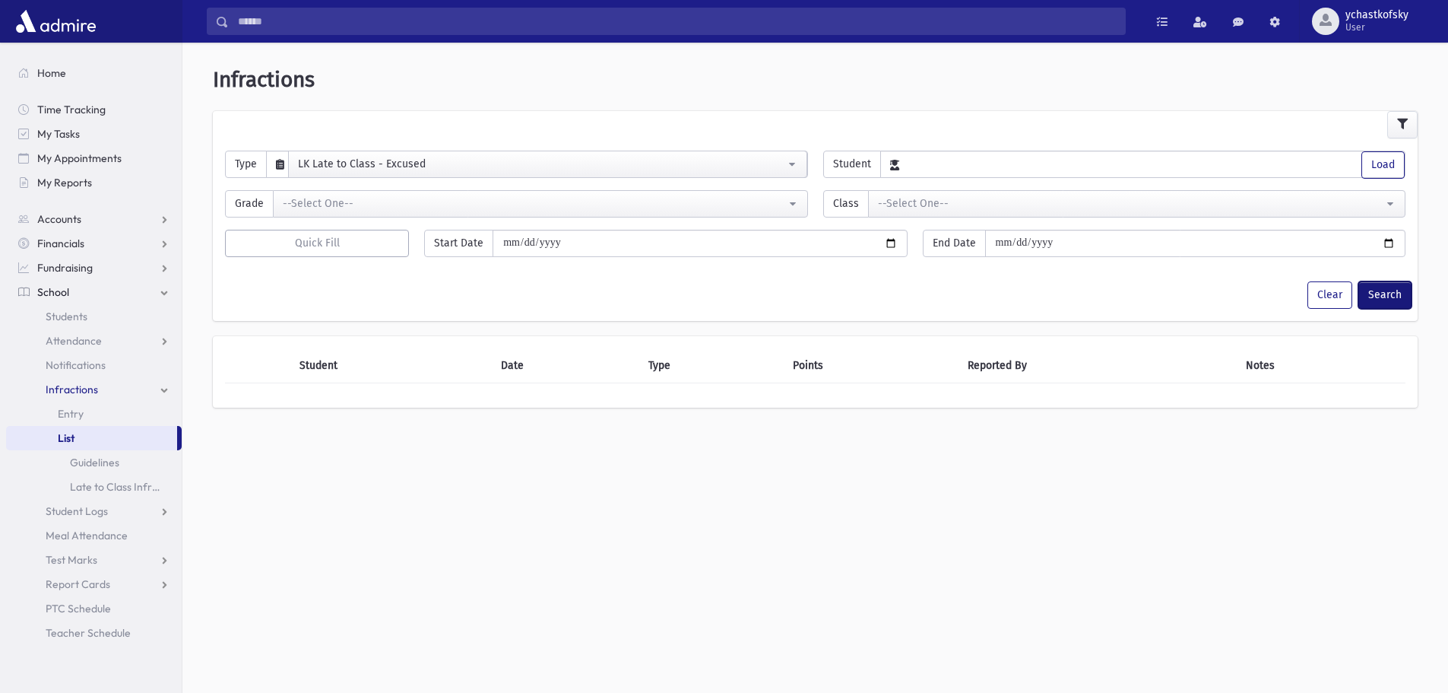
click at [1379, 293] on button "Search" at bounding box center [1384, 294] width 53 height 27
